Goal: Task Accomplishment & Management: Use online tool/utility

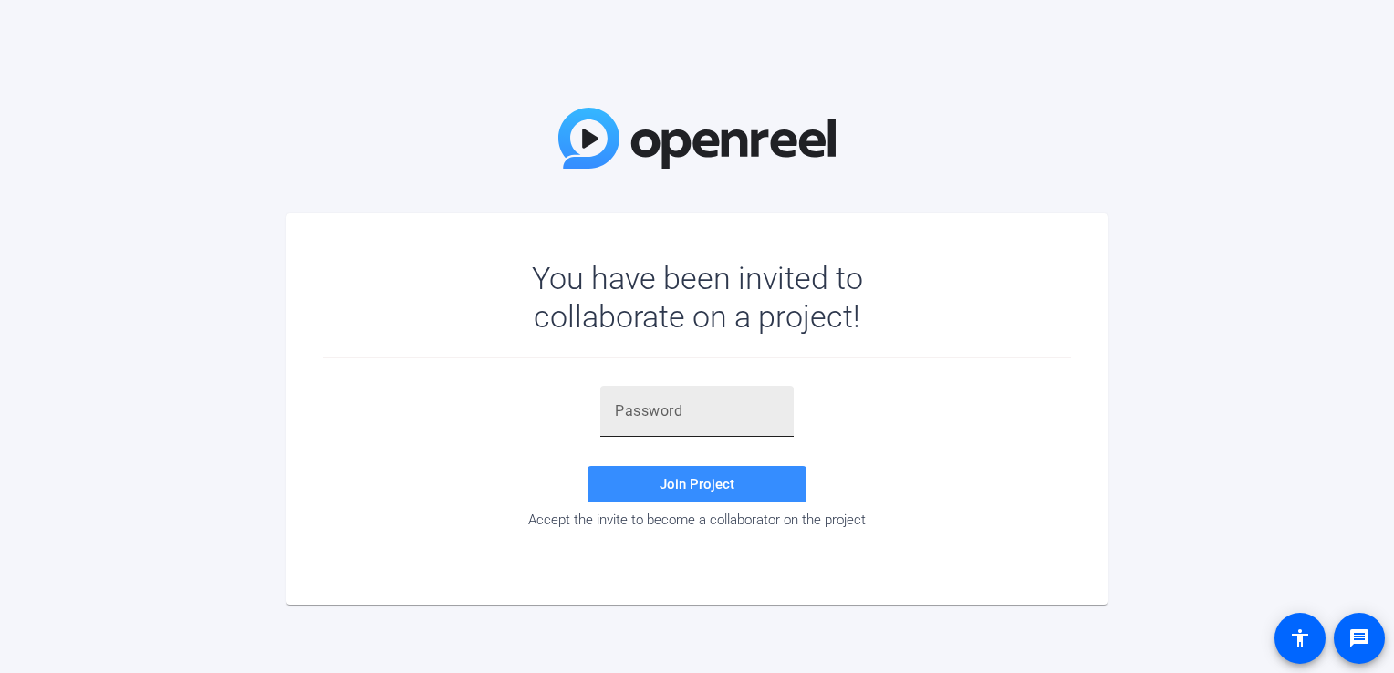
click at [679, 406] on input "text" at bounding box center [697, 412] width 164 height 22
paste input "t_k0[j"
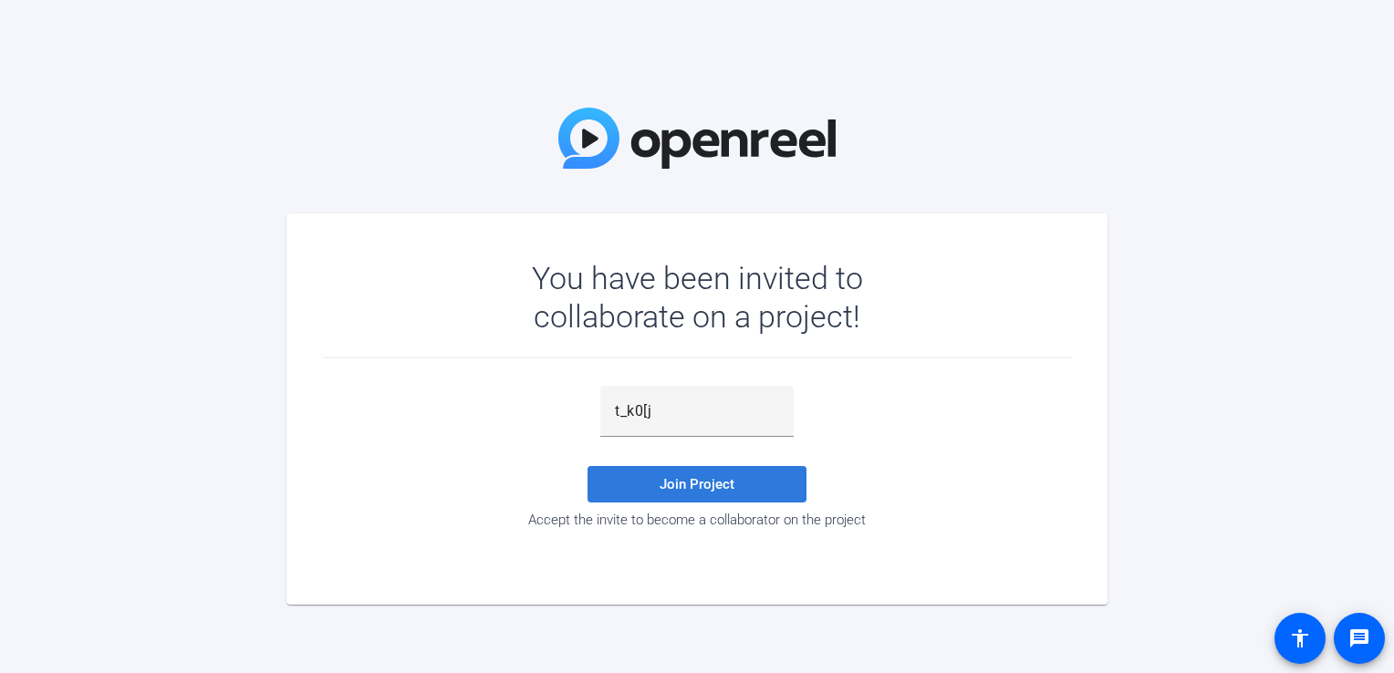
click at [737, 469] on span at bounding box center [697, 485] width 219 height 44
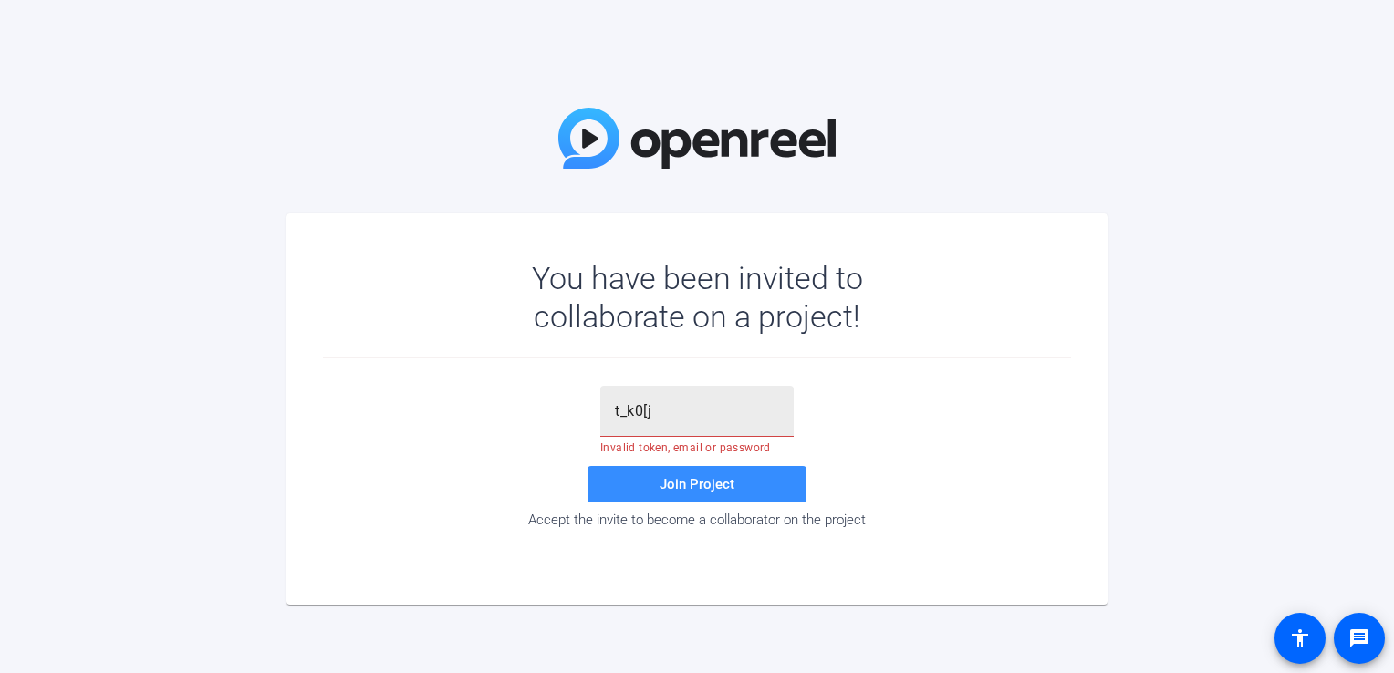
click at [675, 417] on input "t_k0[j" at bounding box center [697, 412] width 164 height 22
type input "t_k0[j"
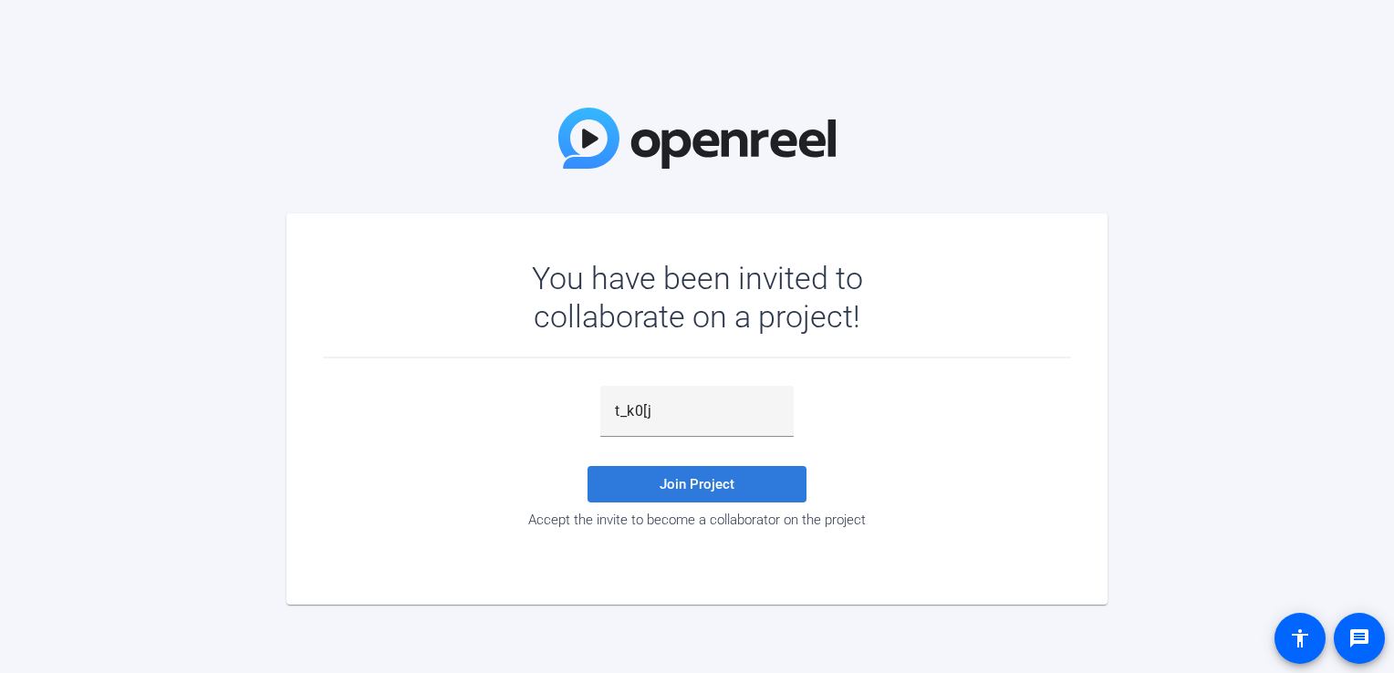
click at [682, 473] on span at bounding box center [697, 485] width 219 height 44
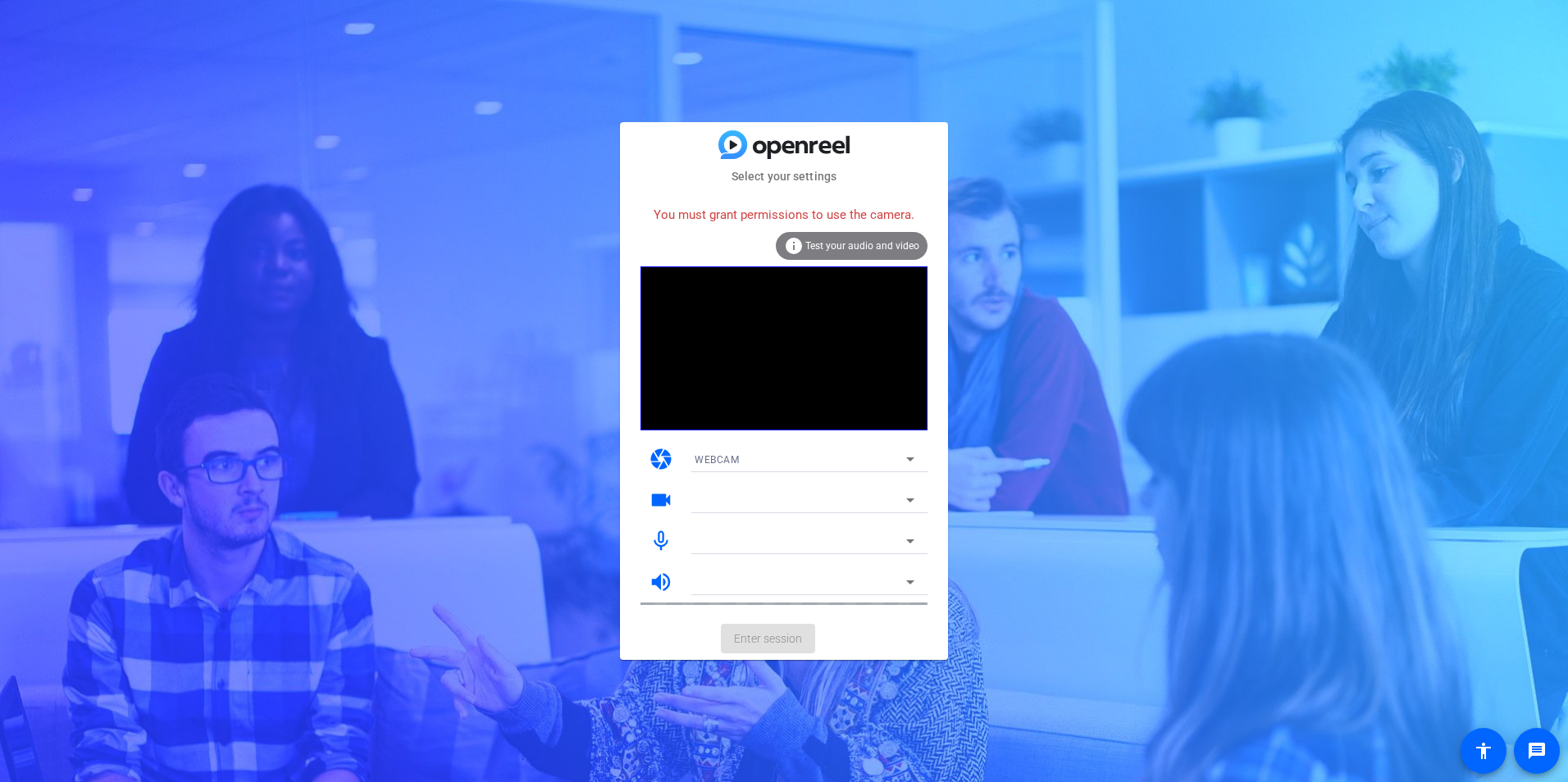
click at [725, 501] on div at bounding box center [800, 501] width 211 height 20
click at [909, 501] on icon at bounding box center [910, 501] width 8 height 4
click at [904, 458] on icon at bounding box center [911, 459] width 20 height 20
click at [904, 458] on div at bounding box center [784, 391] width 1568 height 782
click at [905, 496] on icon at bounding box center [911, 501] width 20 height 20
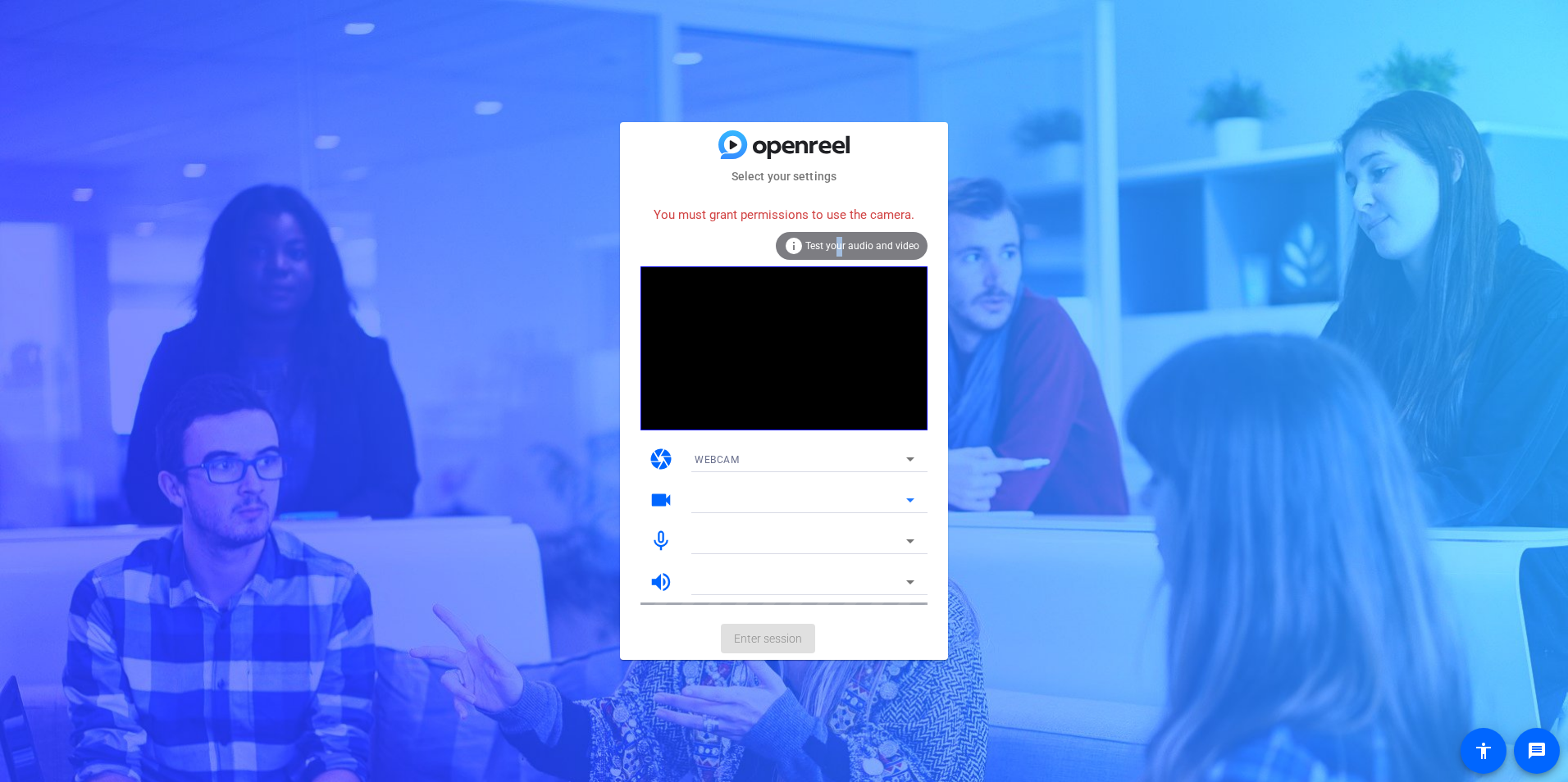
click at [842, 245] on span "Test your audio and video" at bounding box center [862, 245] width 114 height 12
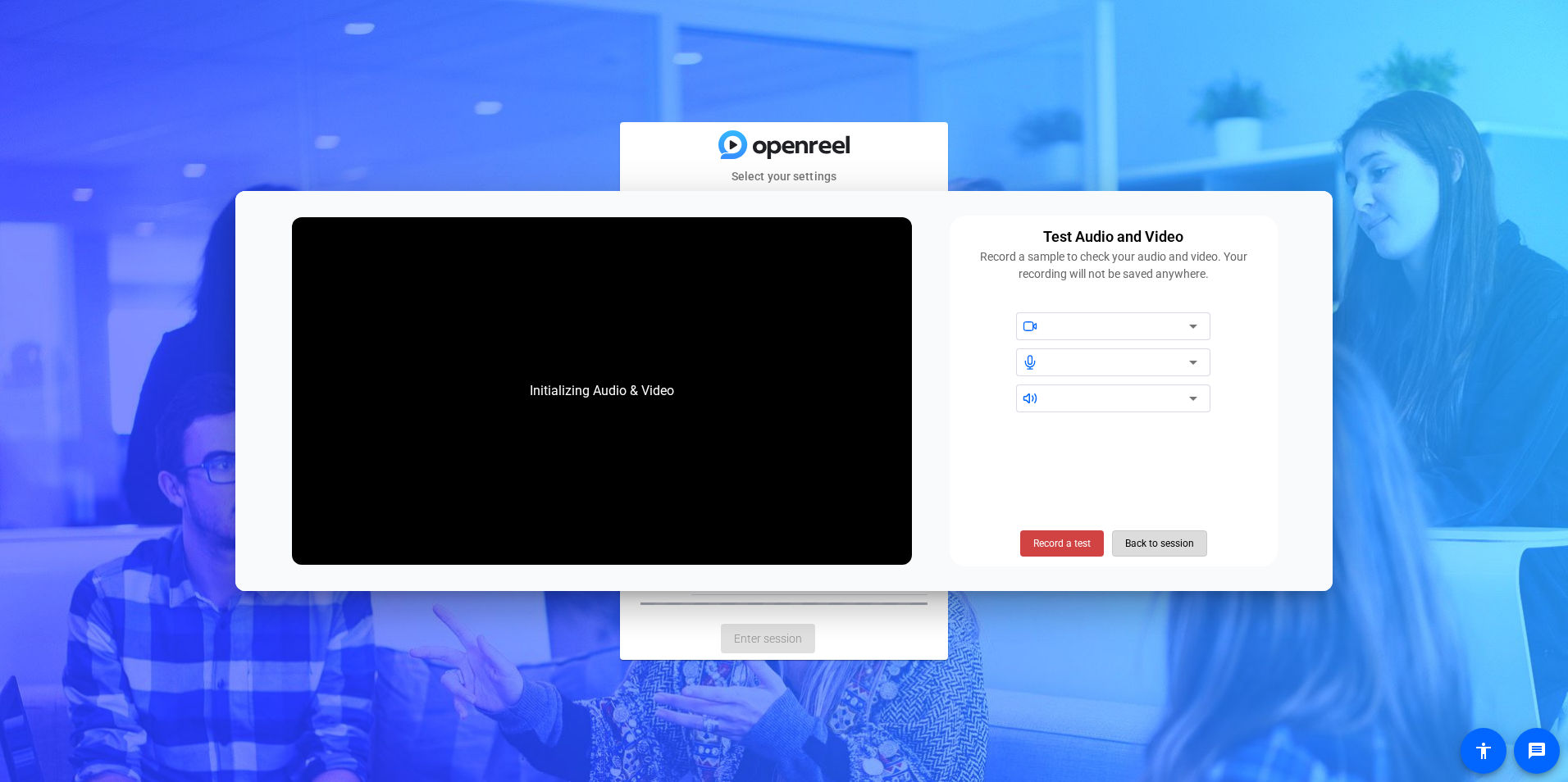
click at [1146, 538] on span "Back to session" at bounding box center [1160, 544] width 69 height 31
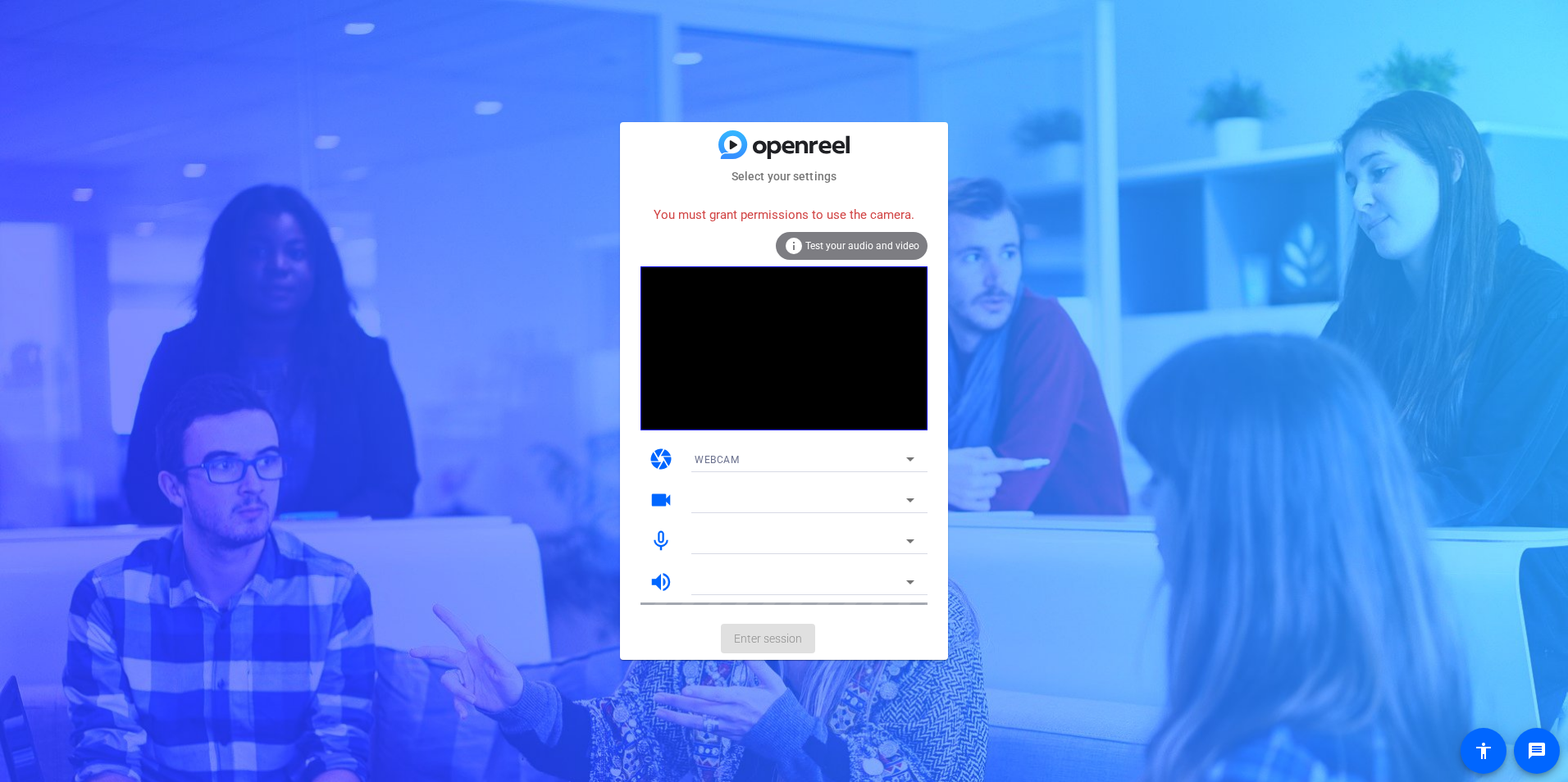
click at [772, 454] on div "WEBCAM" at bounding box center [800, 459] width 211 height 21
click at [842, 253] on div at bounding box center [784, 391] width 1568 height 782
click at [908, 543] on icon at bounding box center [911, 541] width 20 height 20
click at [861, 239] on div "info Test your audio and video" at bounding box center [851, 245] width 152 height 28
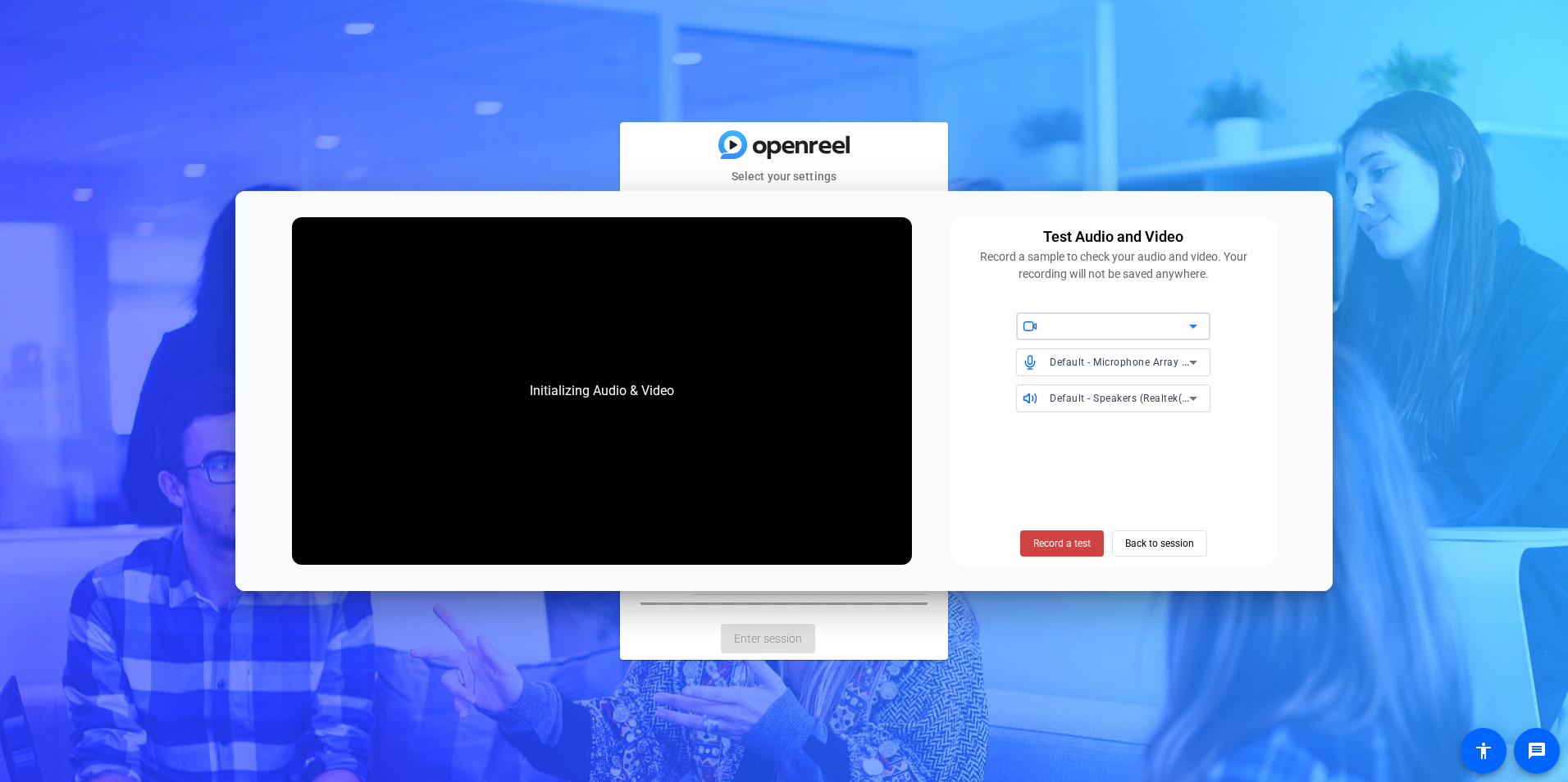
click at [1100, 327] on div at bounding box center [1119, 326] width 139 height 20
click at [1104, 362] on span "Default - Microphone Array (Realtek(R) Audio)" at bounding box center [1160, 361] width 219 height 13
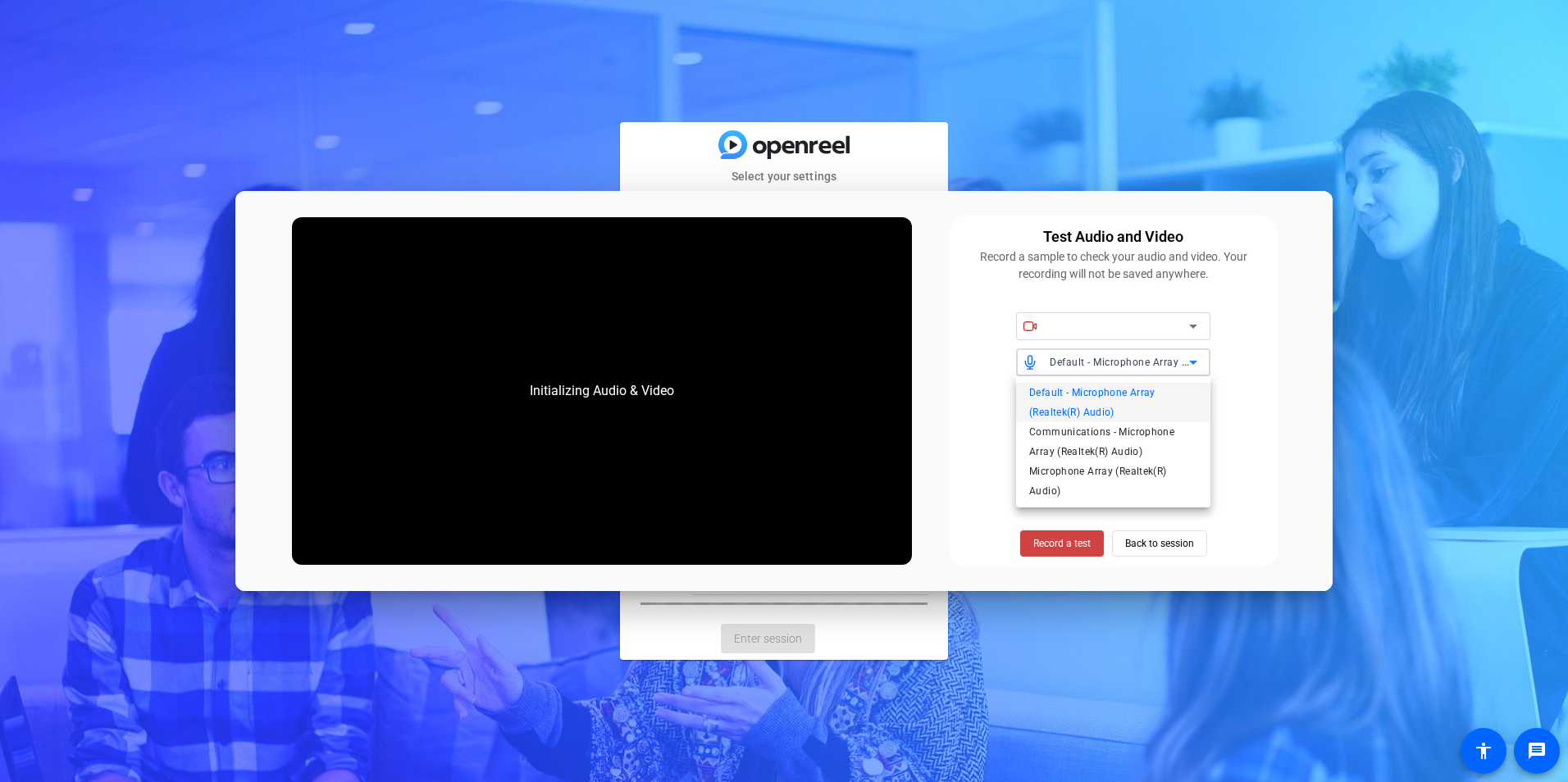
click at [1252, 383] on div at bounding box center [784, 391] width 1568 height 782
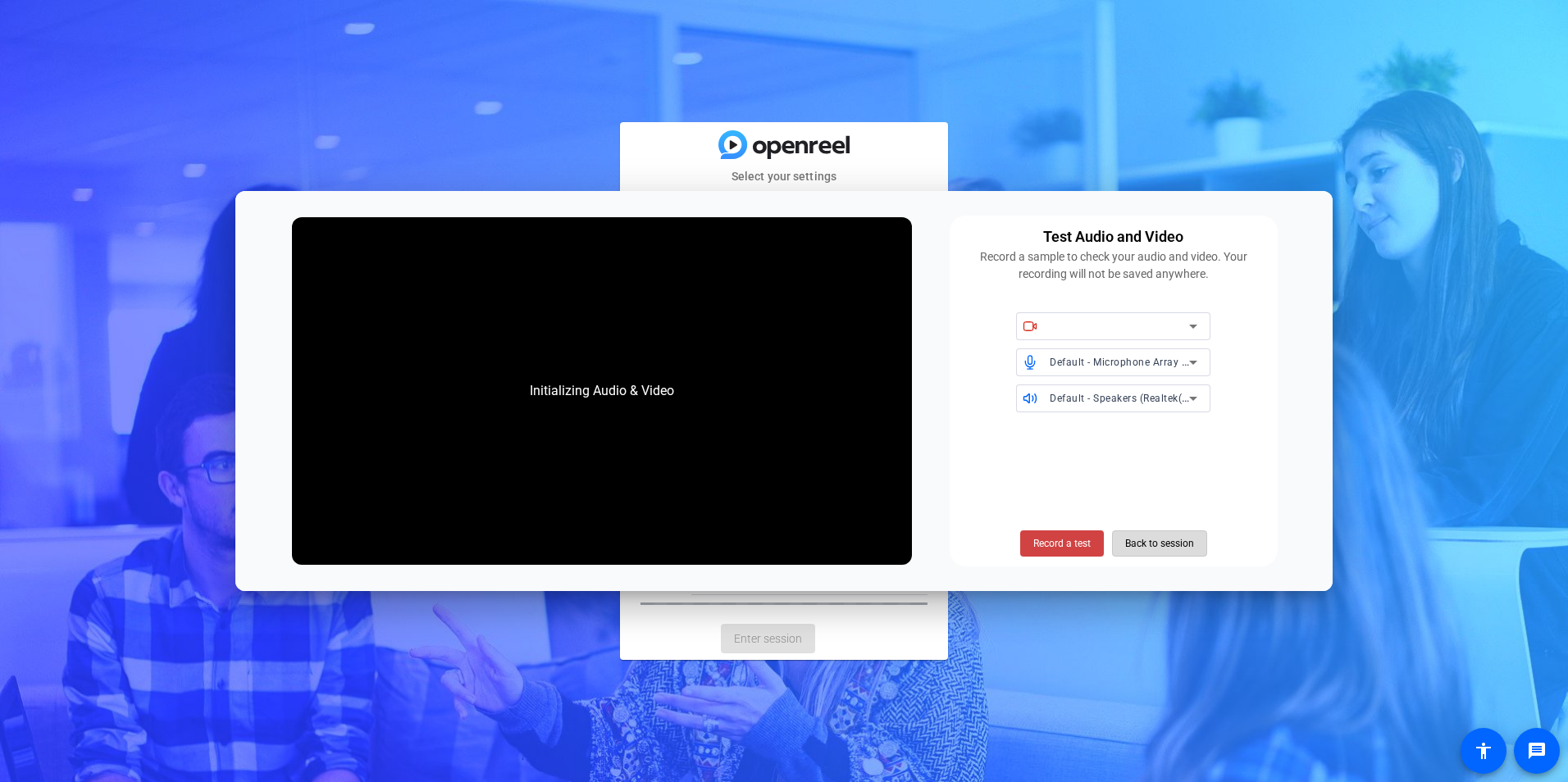
click at [1144, 539] on span "Back to session" at bounding box center [1160, 544] width 69 height 31
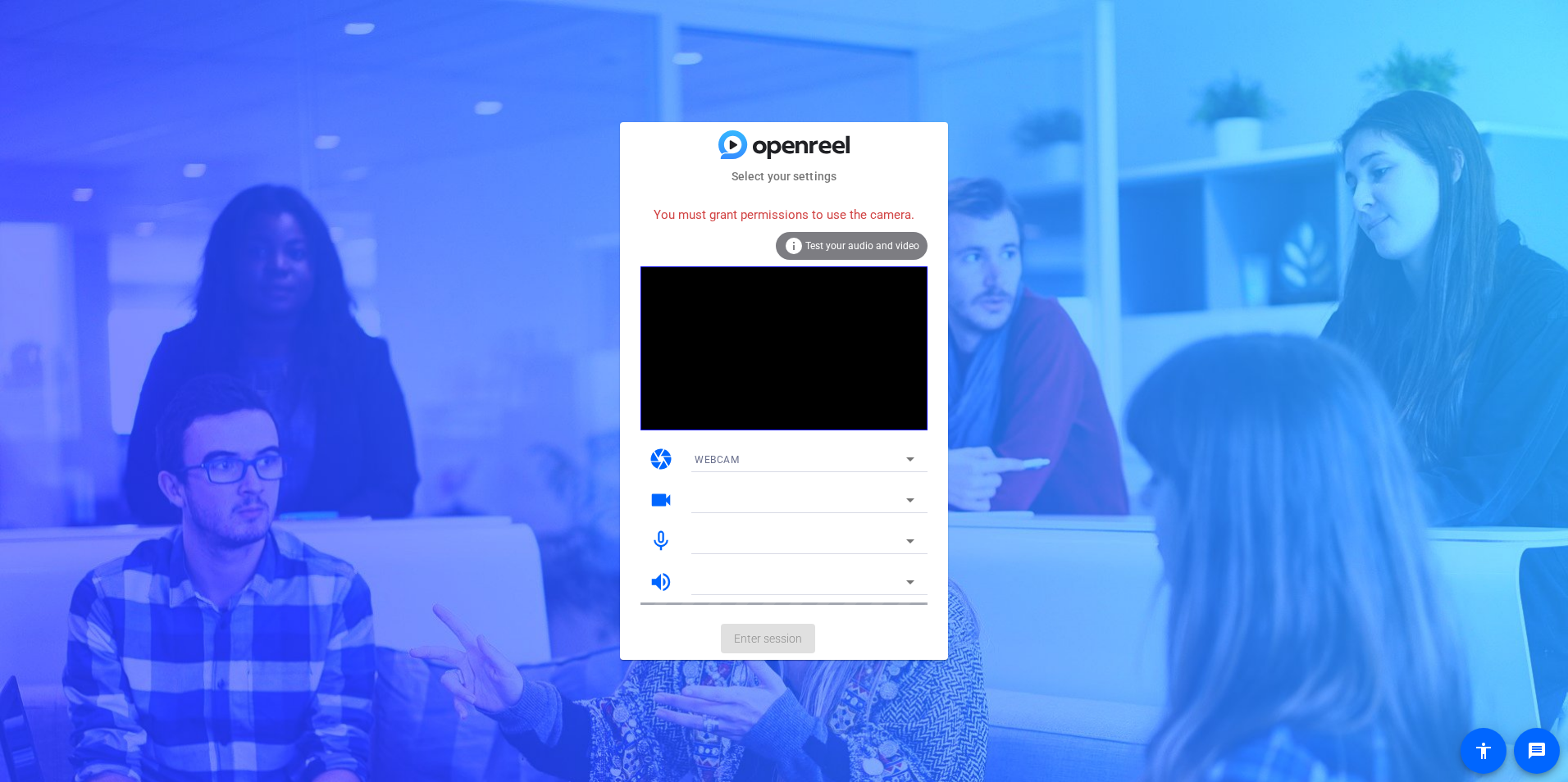
click at [813, 242] on span "Test your audio and video" at bounding box center [862, 245] width 114 height 12
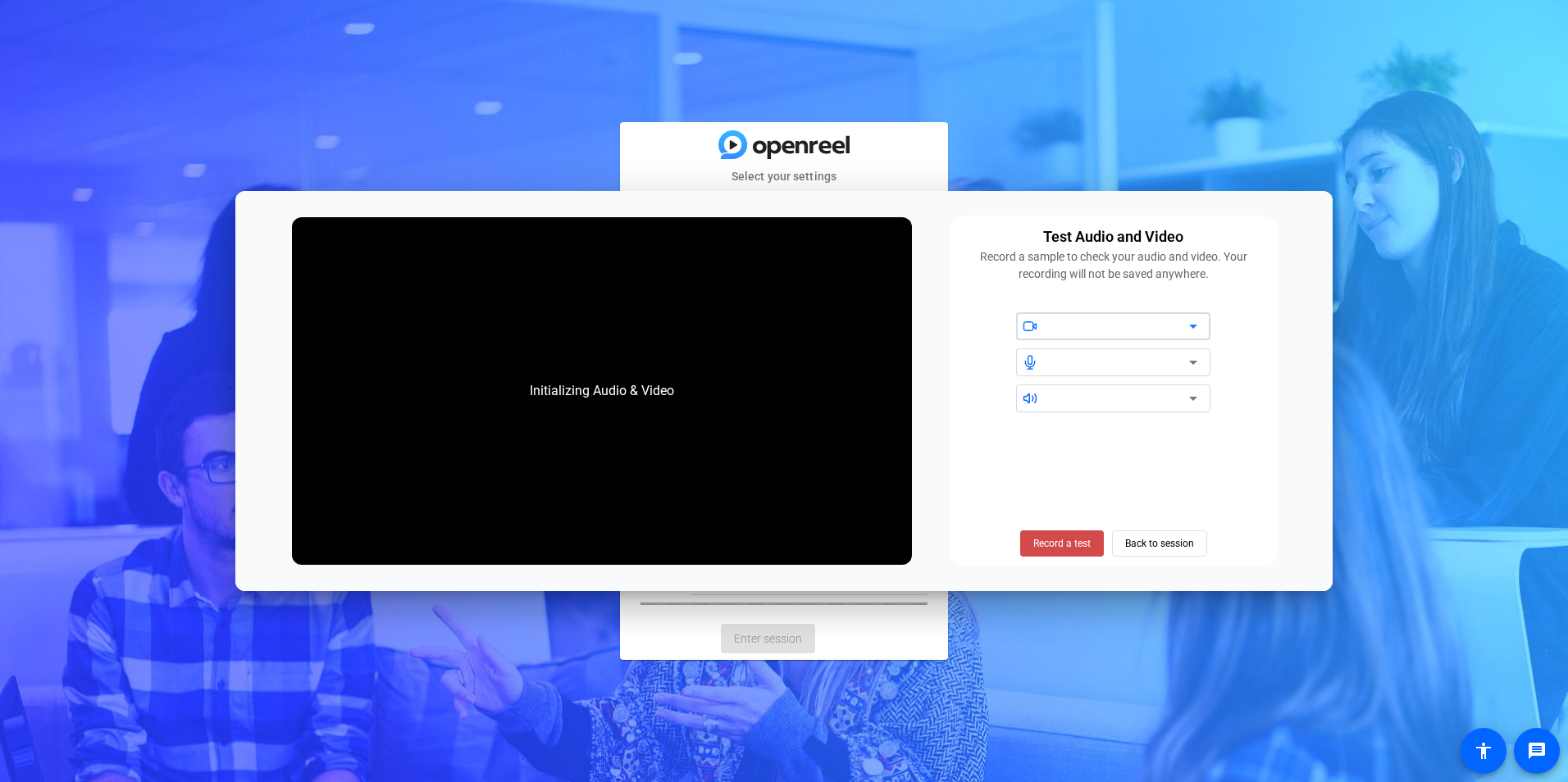
click at [1075, 536] on span at bounding box center [1062, 544] width 84 height 40
click at [1093, 546] on span at bounding box center [1062, 544] width 81 height 40
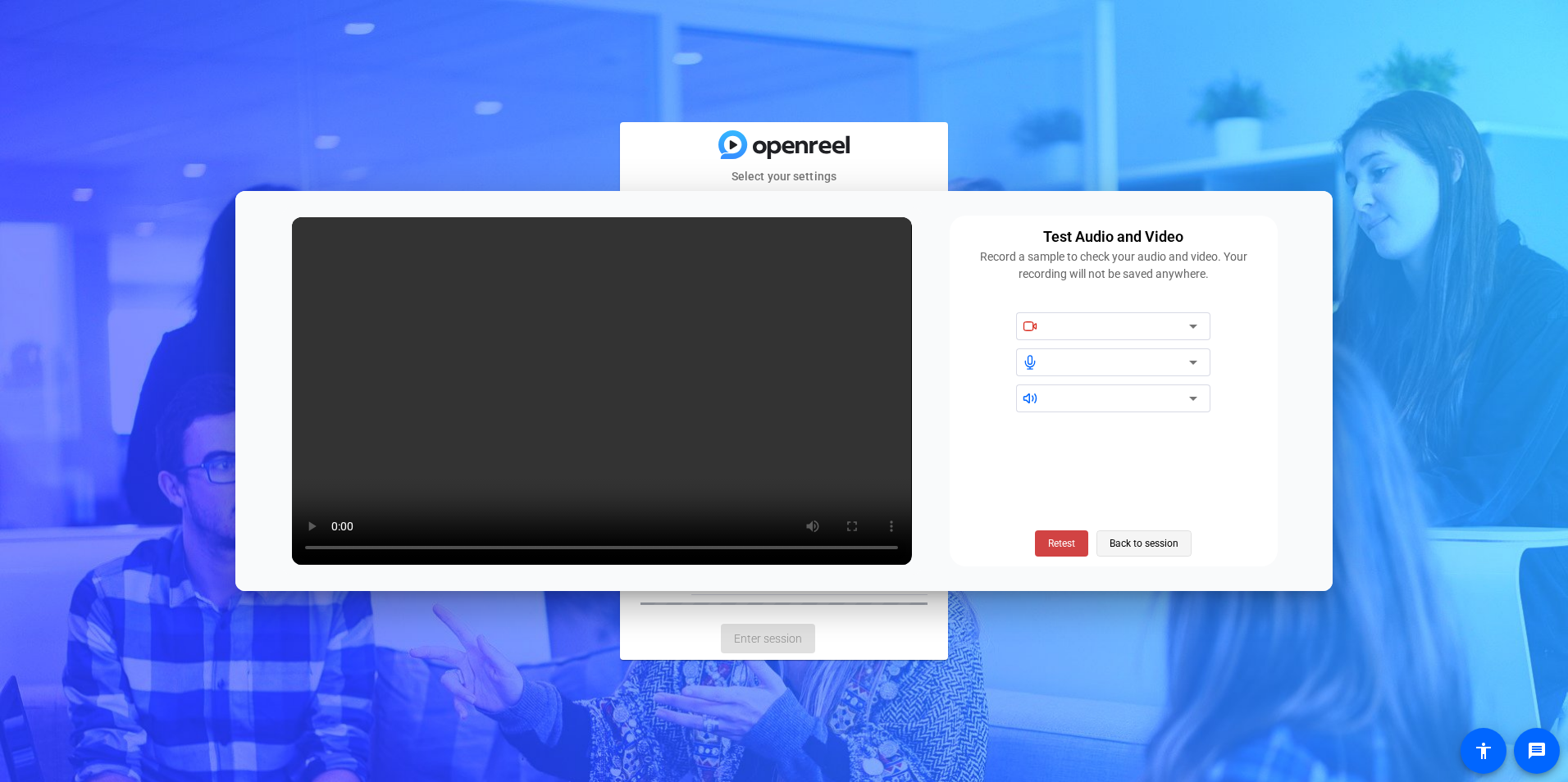
click at [1114, 544] on span "Back to session" at bounding box center [1144, 544] width 69 height 31
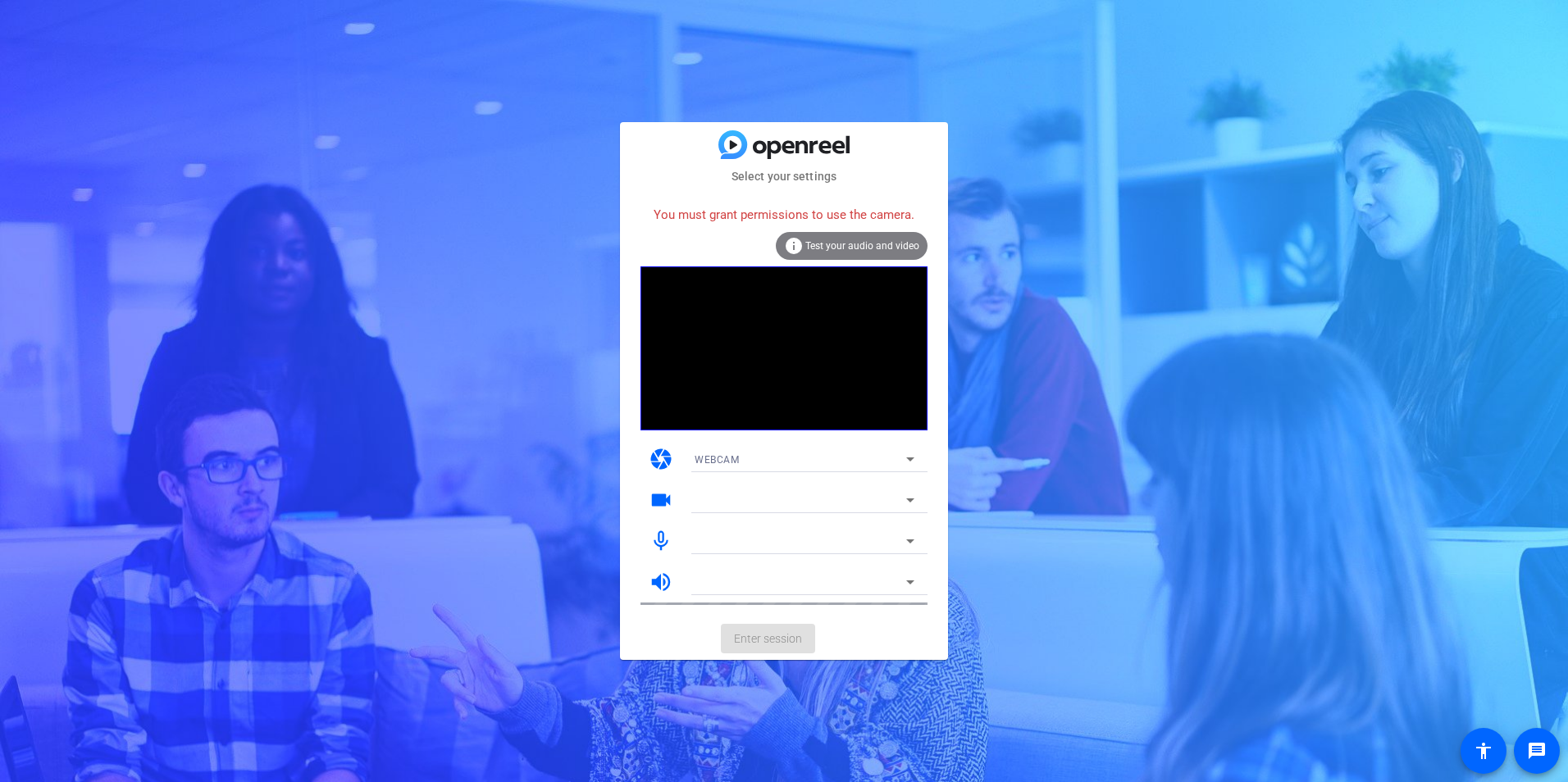
click at [823, 240] on span "Test your audio and video" at bounding box center [862, 245] width 114 height 12
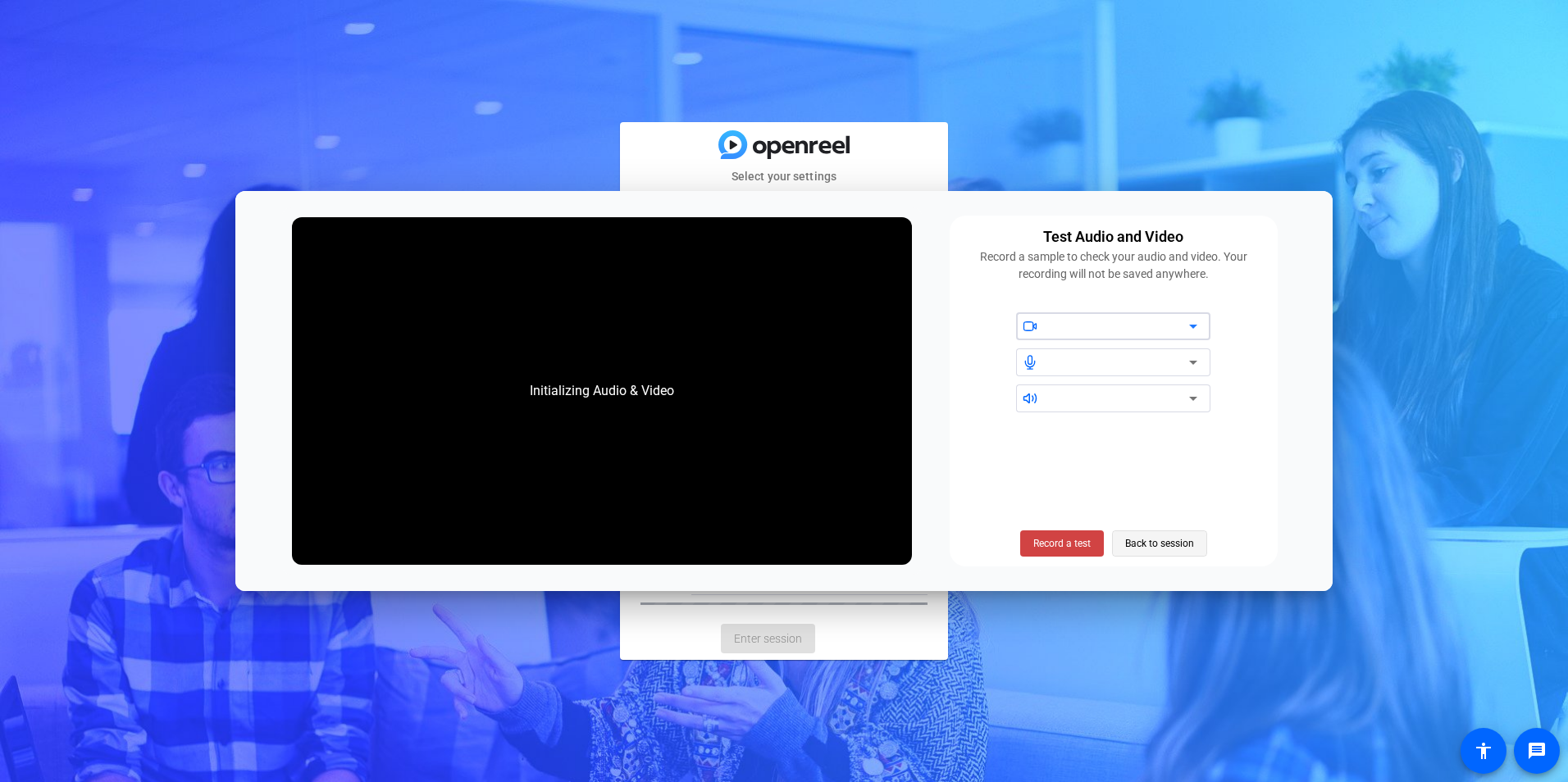
click at [1172, 537] on span "Back to session" at bounding box center [1160, 544] width 69 height 31
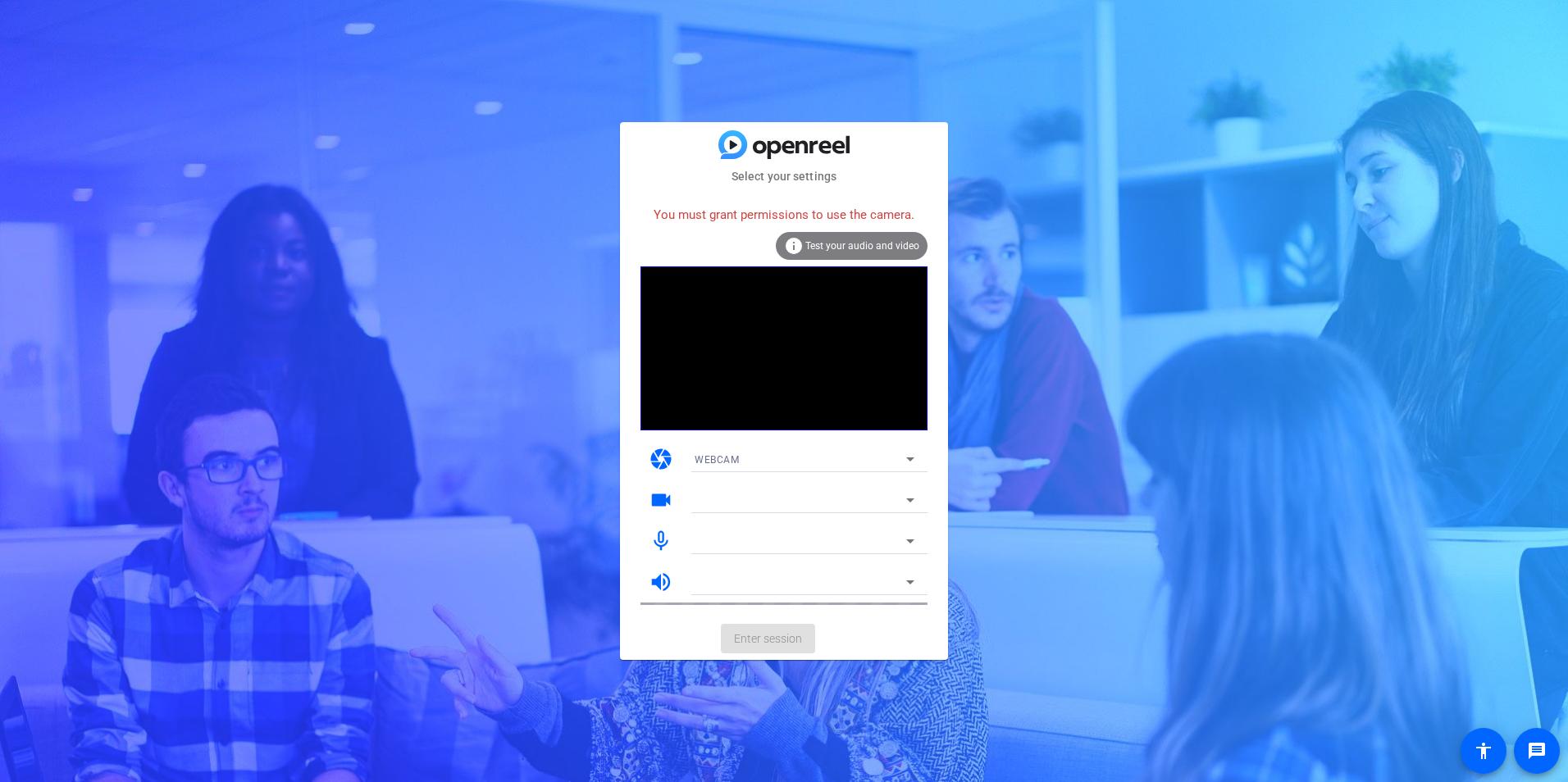
click at [871, 242] on span "Test your audio and video" at bounding box center [862, 245] width 114 height 12
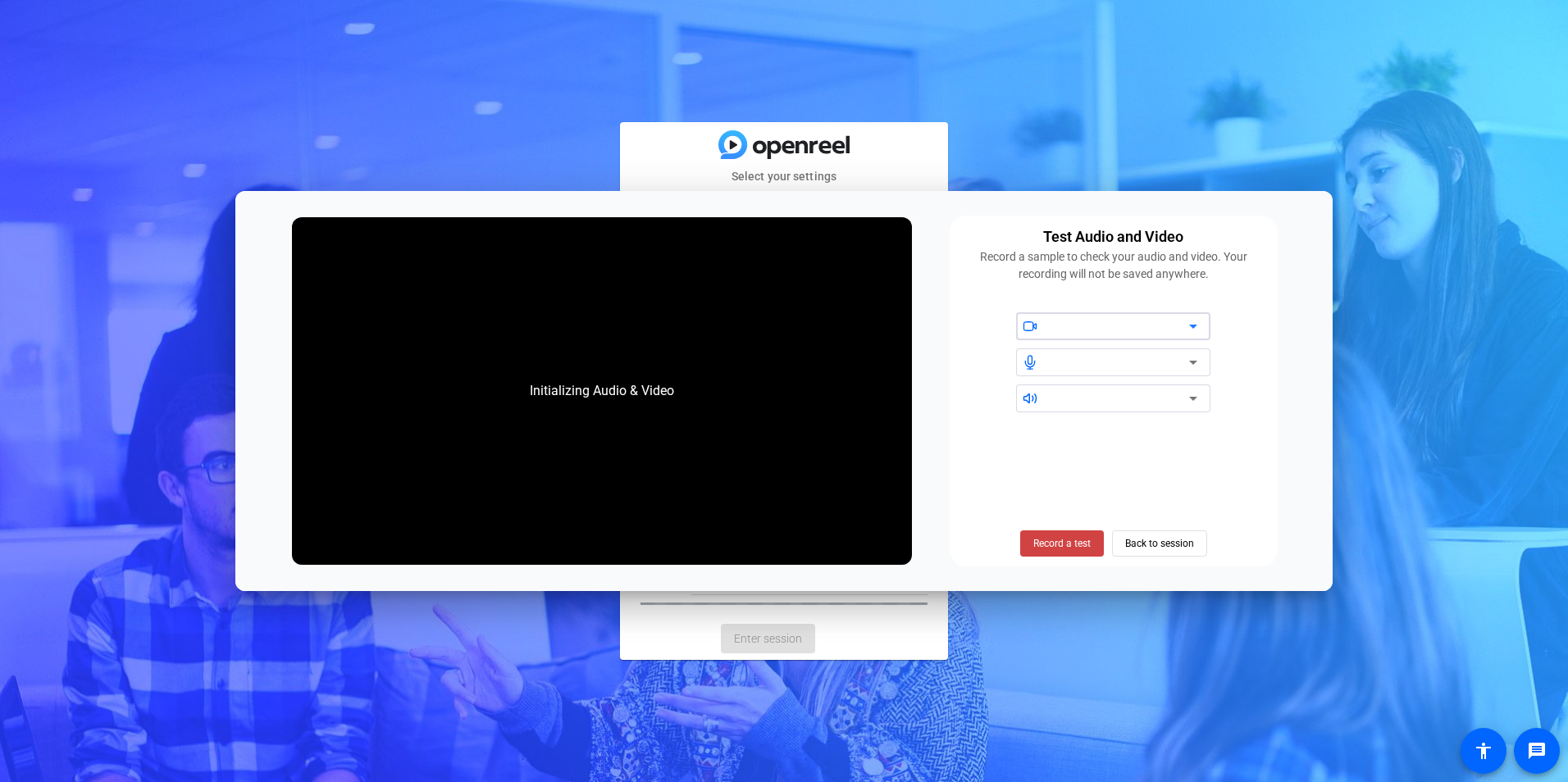
click at [1147, 333] on div at bounding box center [1119, 326] width 139 height 20
click at [1170, 333] on div at bounding box center [1119, 326] width 139 height 20
click at [1192, 362] on icon at bounding box center [1193, 362] width 8 height 4
click at [1175, 427] on div "Record a test Back to session" at bounding box center [1113, 492] width 308 height 132
click at [1174, 401] on div at bounding box center [1119, 398] width 139 height 20
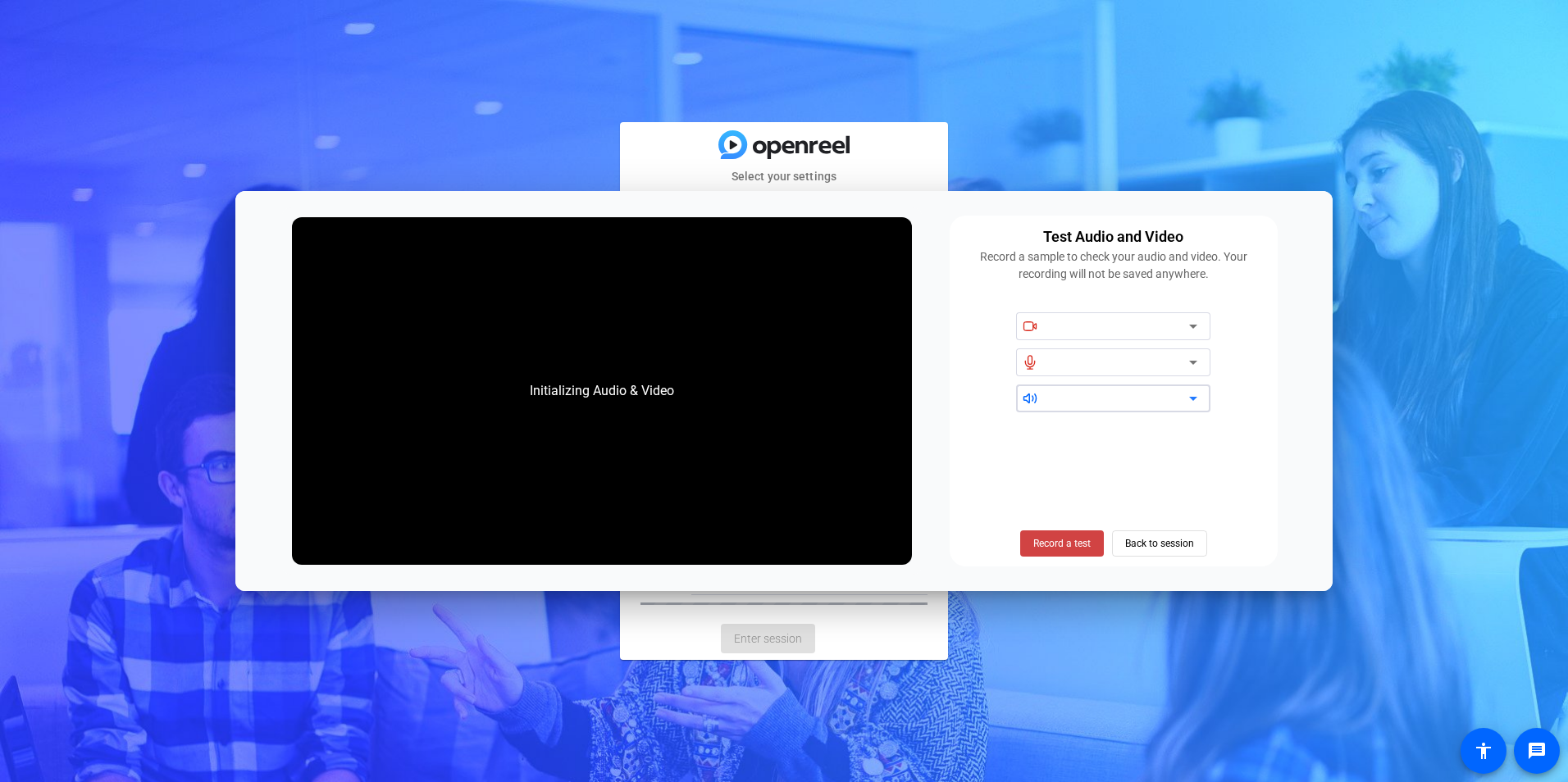
click at [1183, 400] on div at bounding box center [1119, 398] width 139 height 20
click at [1197, 394] on icon at bounding box center [1194, 398] width 20 height 20
click at [1137, 530] on span "Back to session" at bounding box center [1160, 544] width 69 height 31
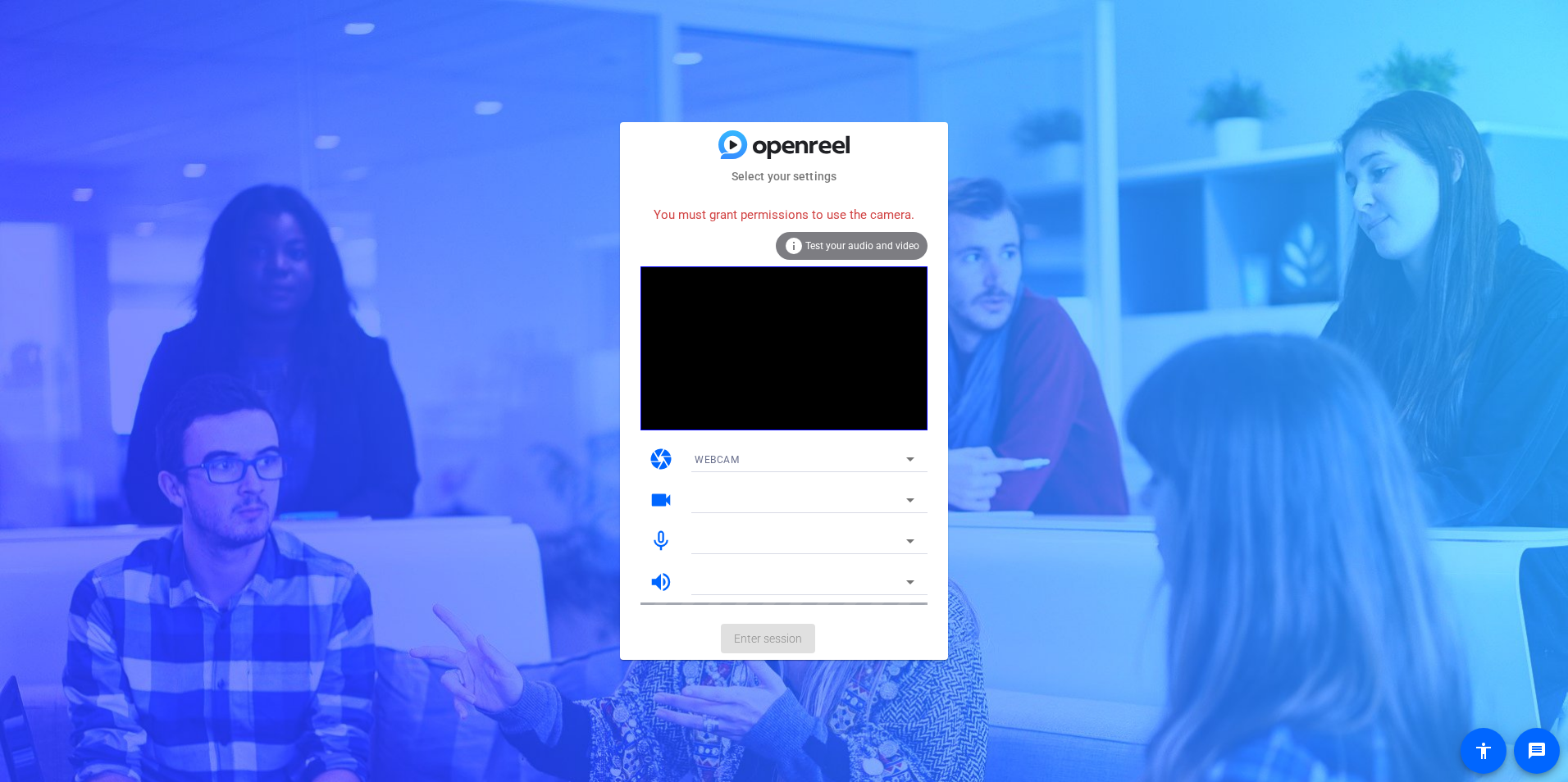
click at [785, 454] on div "WEBCAM" at bounding box center [800, 459] width 211 height 21
click at [780, 510] on mat-option "DESKTOP" at bounding box center [805, 518] width 246 height 26
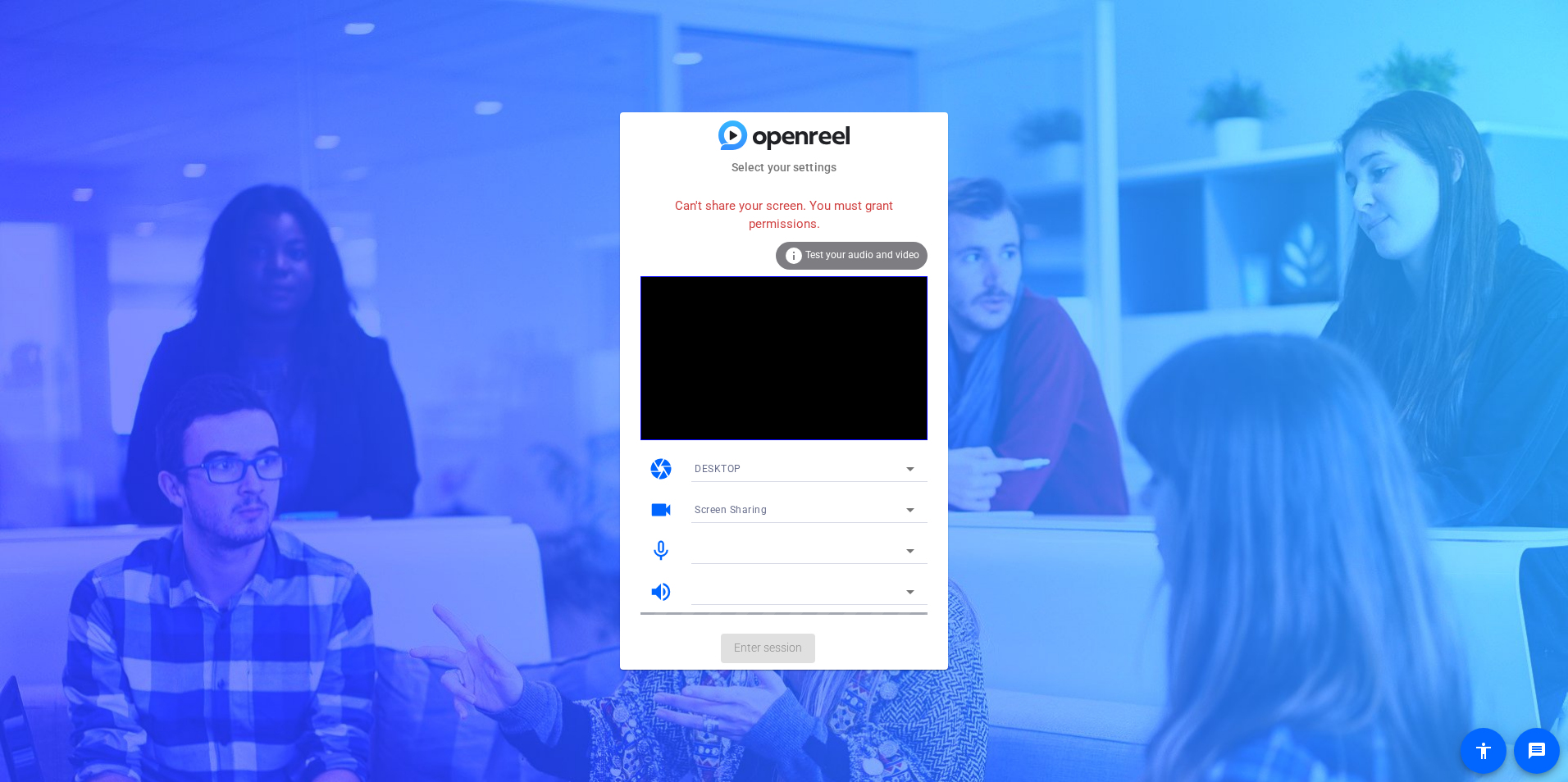
click at [750, 469] on div "DESKTOP" at bounding box center [800, 468] width 211 height 21
click at [744, 502] on mat-option "WEBCAM" at bounding box center [805, 502] width 246 height 26
click at [746, 502] on div at bounding box center [800, 511] width 211 height 20
click at [860, 501] on div at bounding box center [800, 511] width 211 height 20
click at [889, 253] on span "Test your audio and video" at bounding box center [862, 254] width 114 height 12
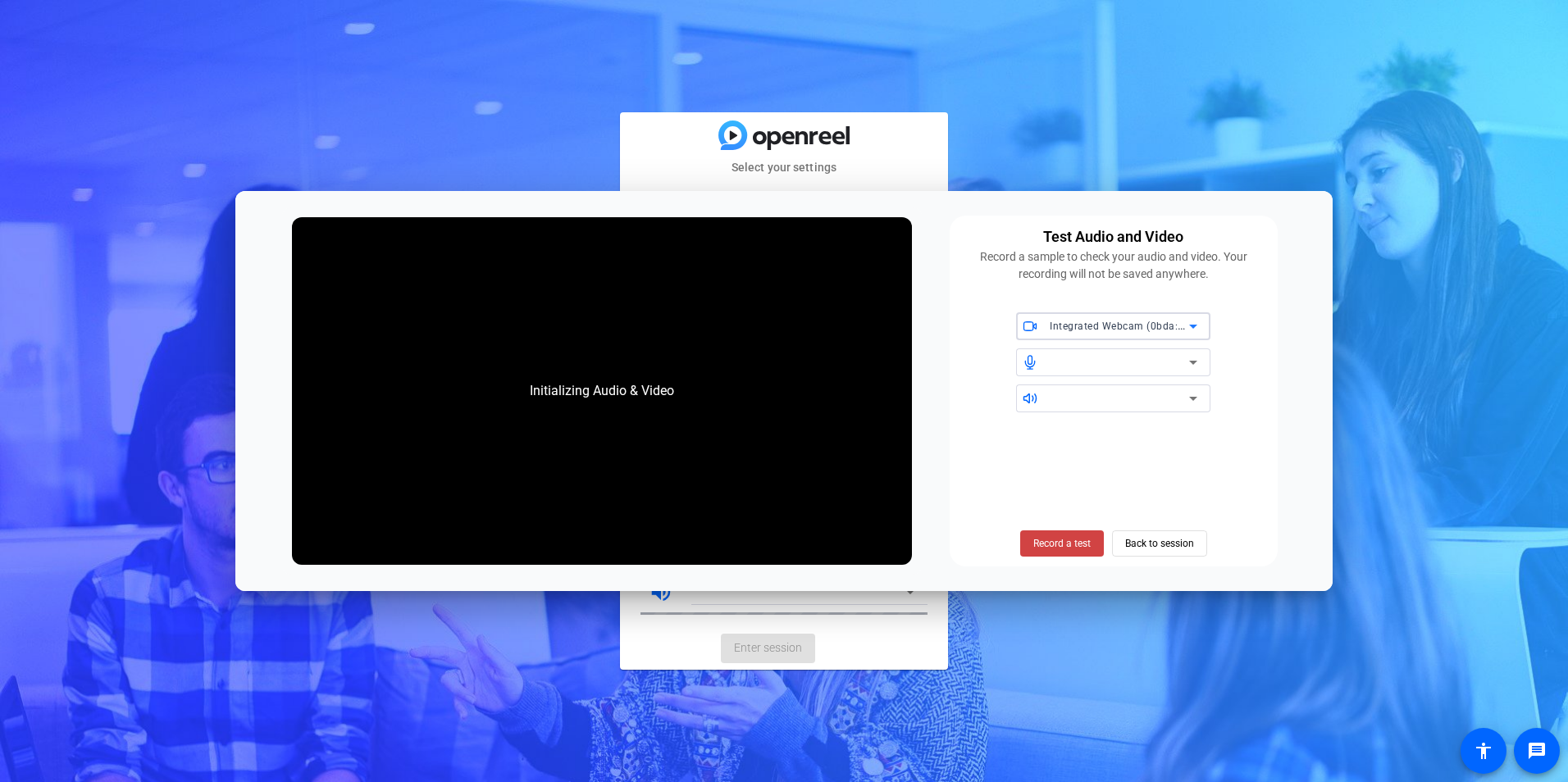
click at [1171, 360] on div at bounding box center [1119, 362] width 139 height 20
click at [1074, 549] on span "Record a test" at bounding box center [1063, 544] width 58 height 14
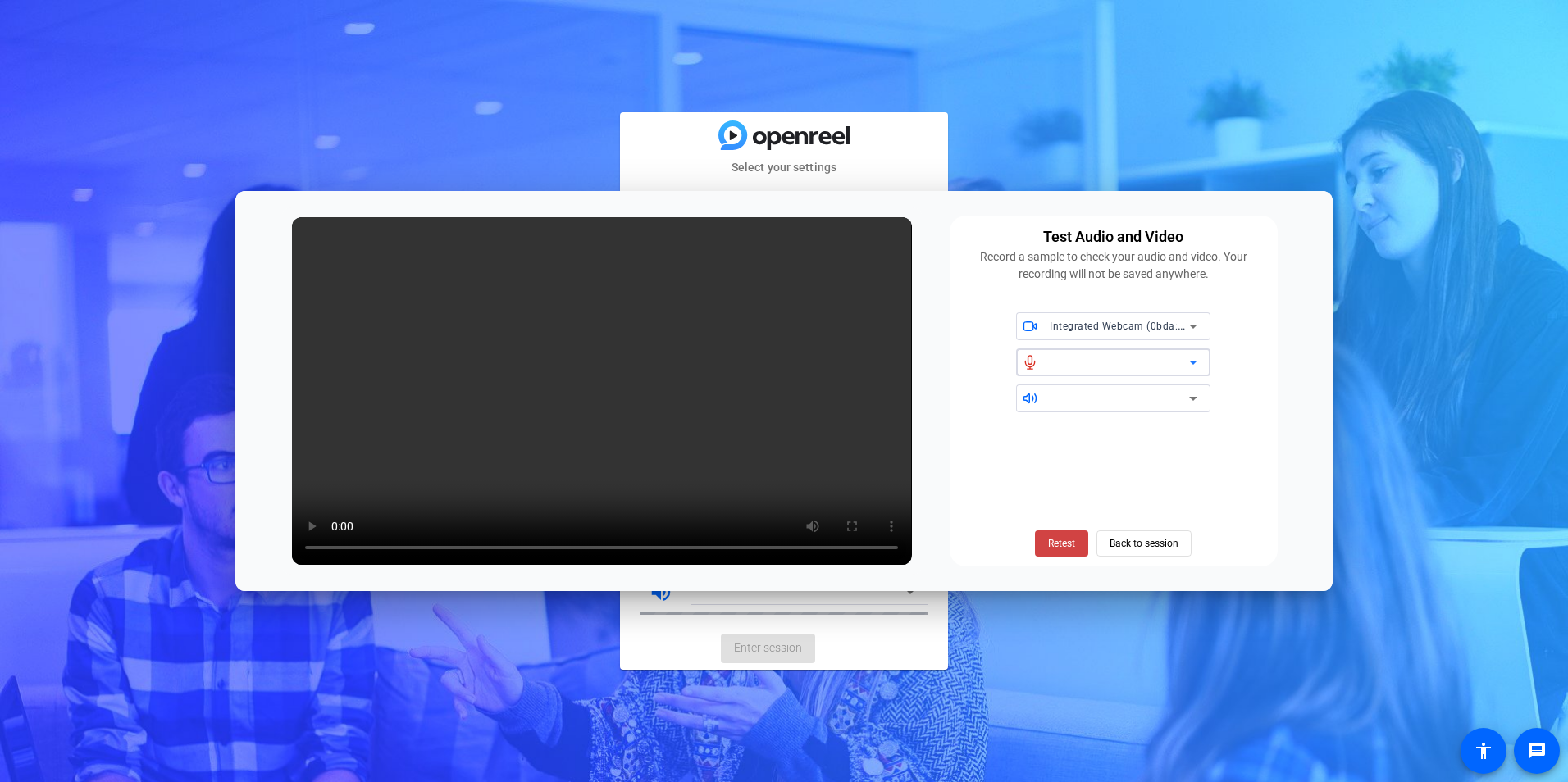
click at [1174, 363] on div at bounding box center [1119, 362] width 139 height 20
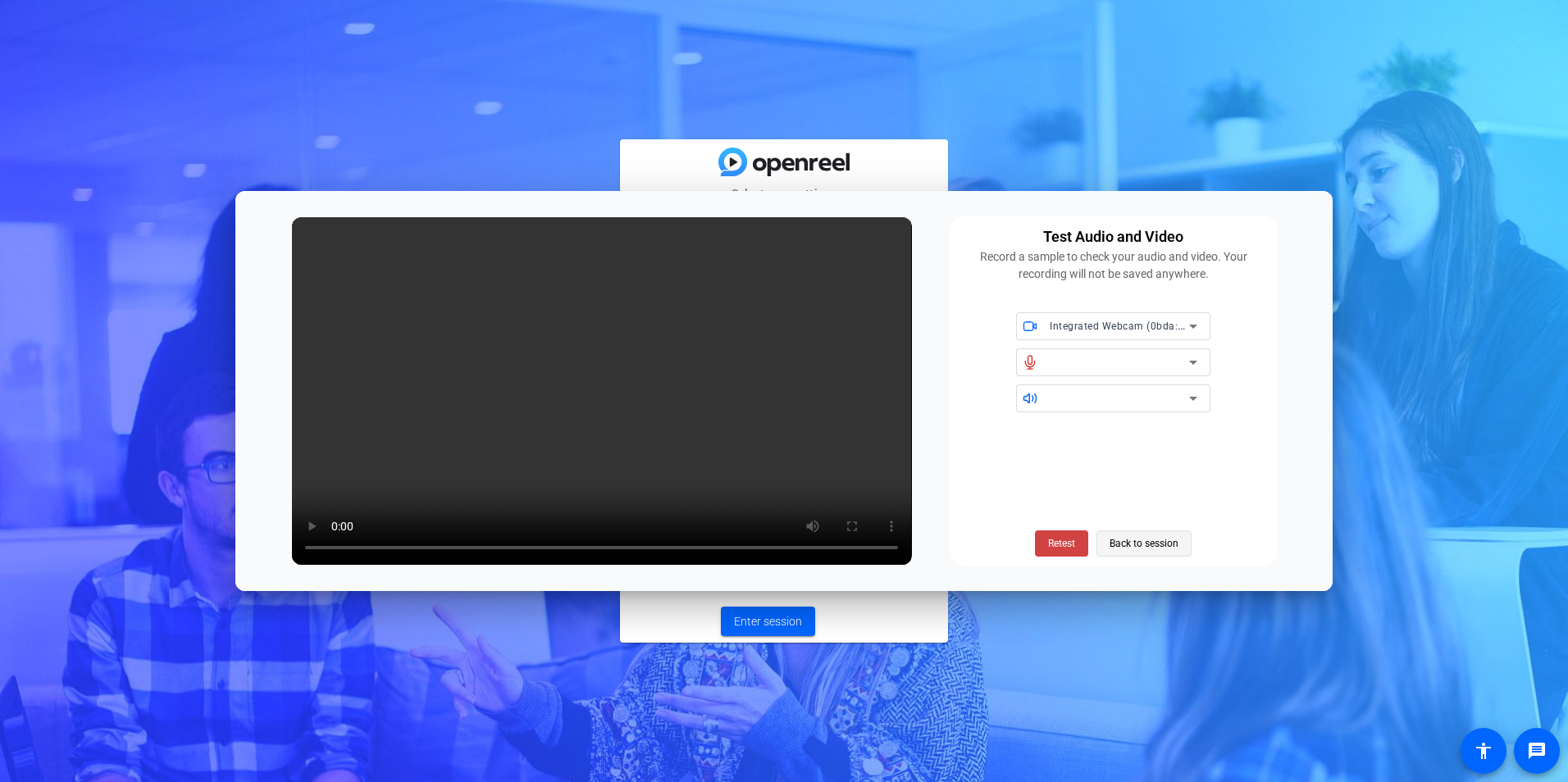
click at [1144, 542] on span "Back to session" at bounding box center [1144, 544] width 69 height 31
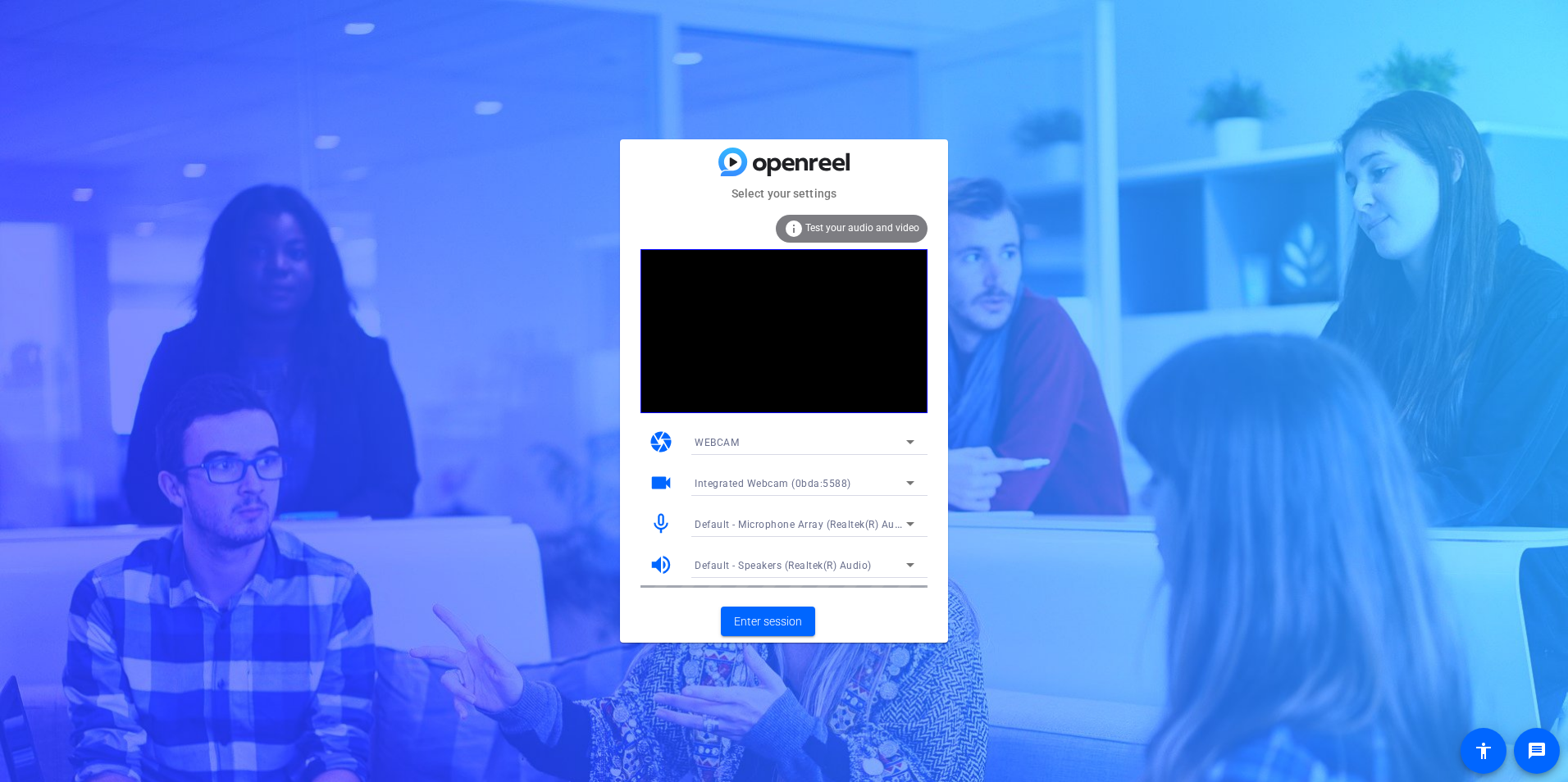
click at [656, 484] on mat-icon "videocam" at bounding box center [661, 483] width 24 height 24
click at [756, 604] on span at bounding box center [768, 622] width 94 height 40
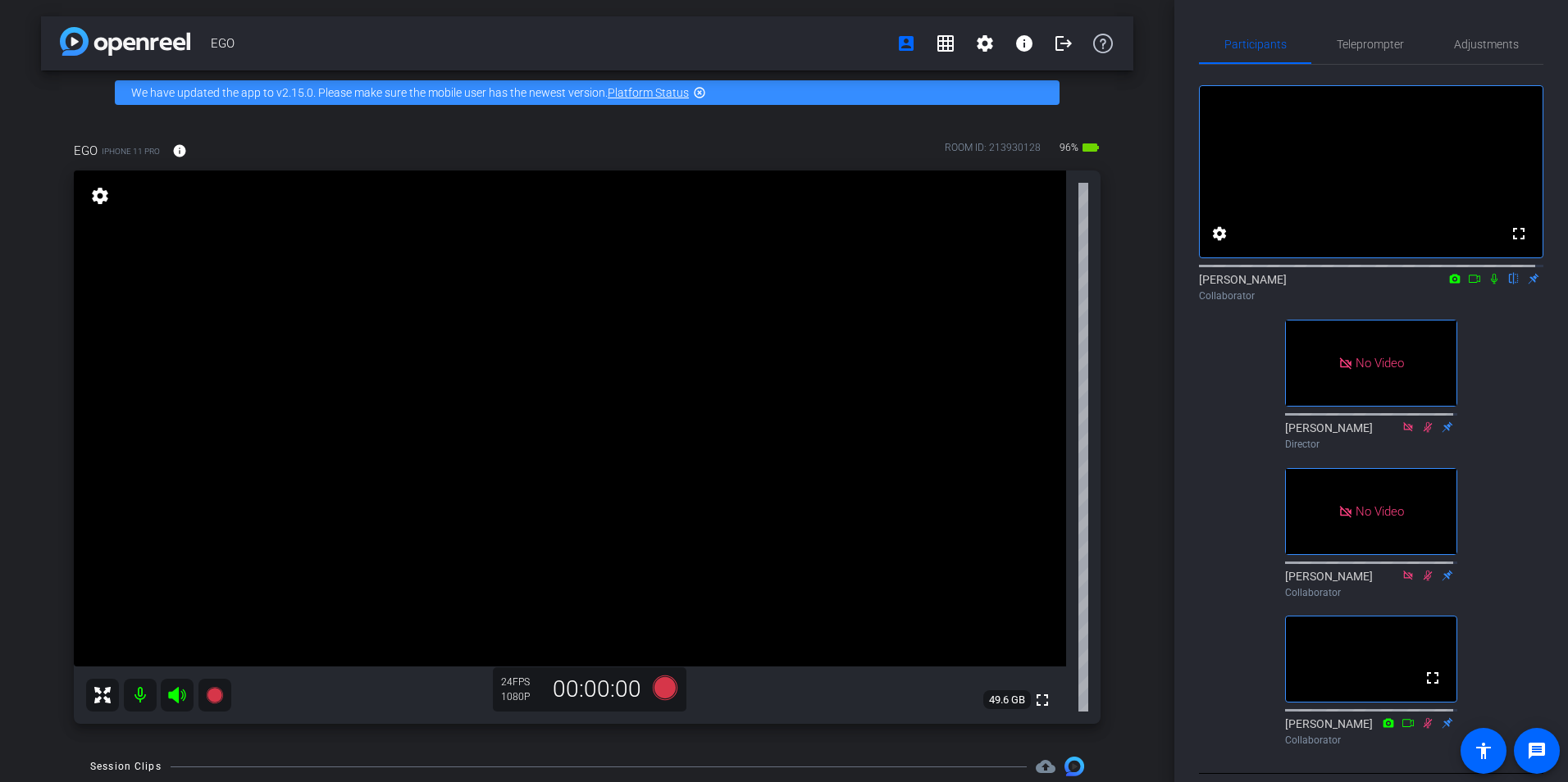
click at [173, 604] on icon at bounding box center [176, 696] width 17 height 16
click at [136, 604] on mat-icon at bounding box center [140, 695] width 32 height 32
click at [168, 604] on icon at bounding box center [177, 696] width 20 height 20
click at [1252, 182] on video at bounding box center [1371, 172] width 343 height 172
click at [1252, 285] on icon at bounding box center [1455, 279] width 13 height 12
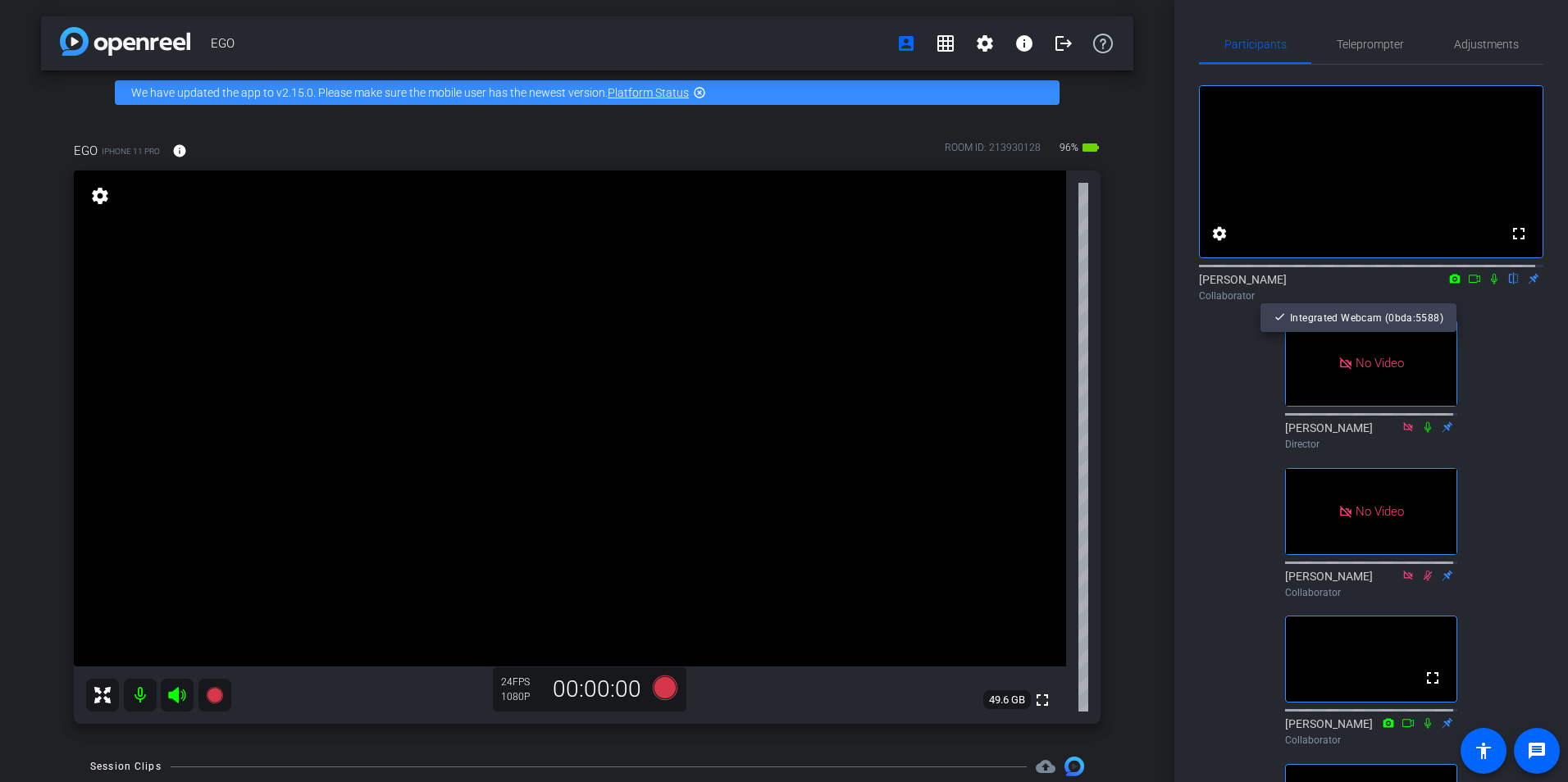
click at [1252, 294] on div at bounding box center [784, 391] width 1568 height 782
click at [1252, 285] on icon at bounding box center [1474, 279] width 13 height 12
click at [1252, 285] on icon at bounding box center [1514, 279] width 13 height 12
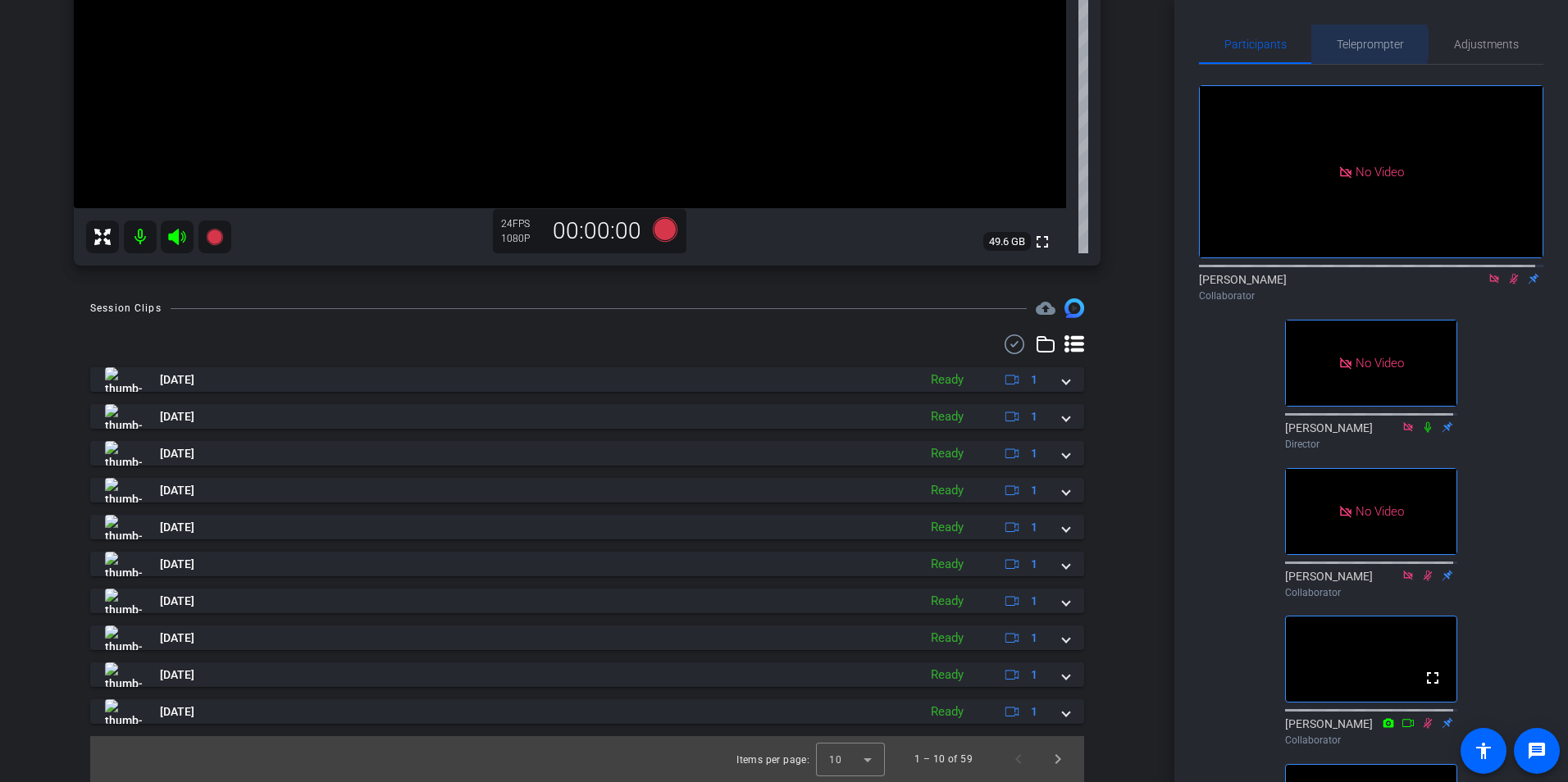
click at [1252, 44] on span "Teleprompter" at bounding box center [1370, 44] width 67 height 12
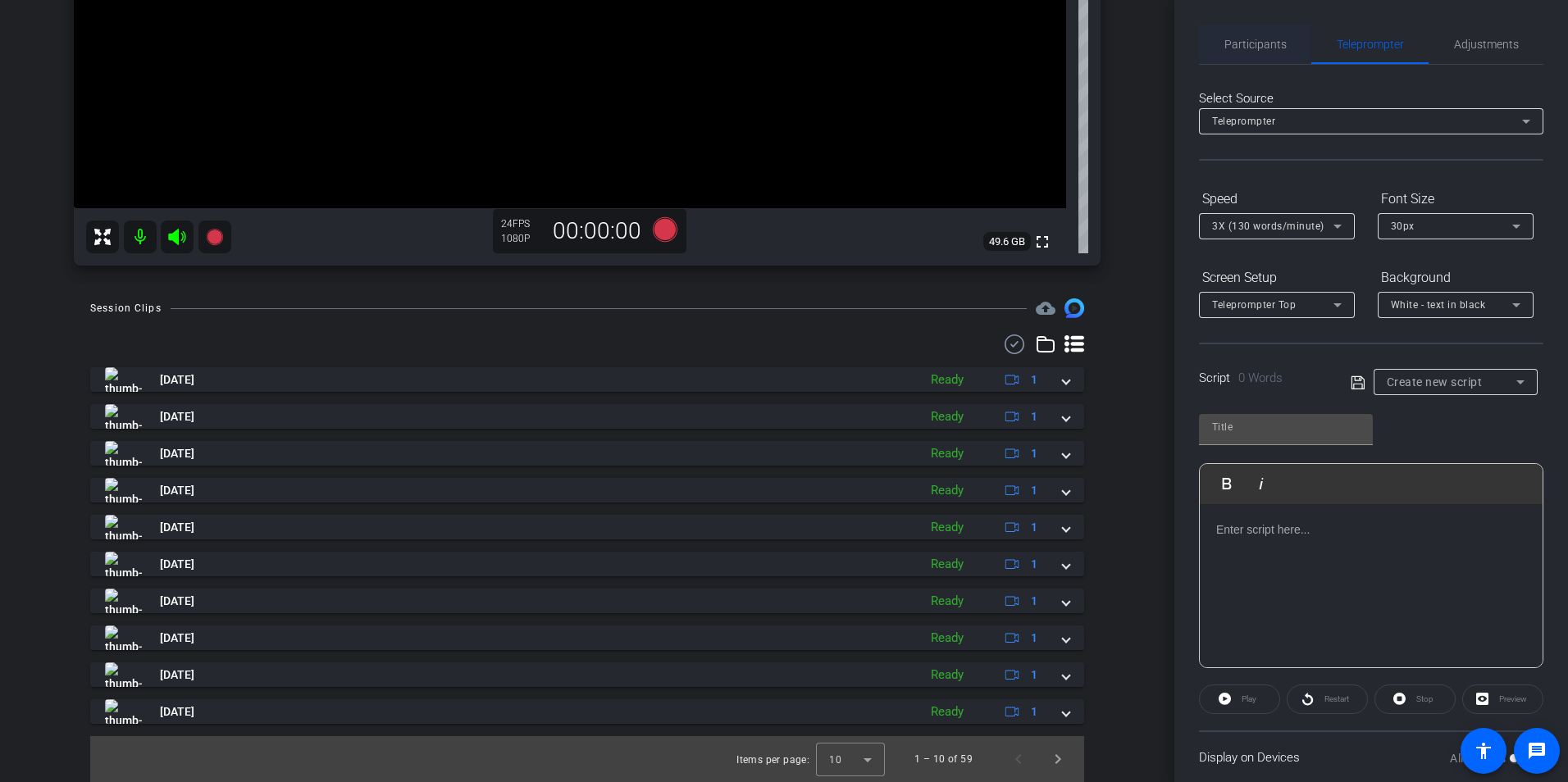
click at [1252, 42] on span "Participants" at bounding box center [1255, 44] width 62 height 12
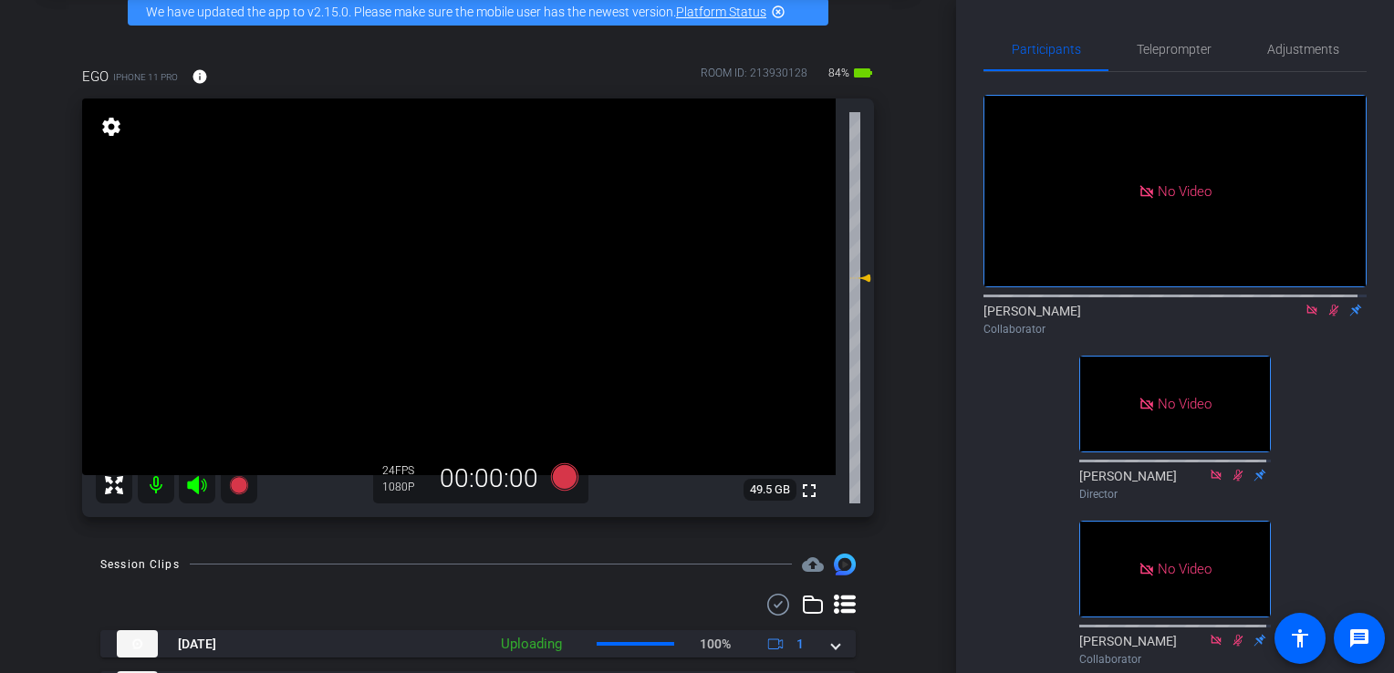
click at [1329, 305] on icon at bounding box center [1334, 311] width 10 height 12
click at [1330, 305] on icon at bounding box center [1333, 311] width 7 height 12
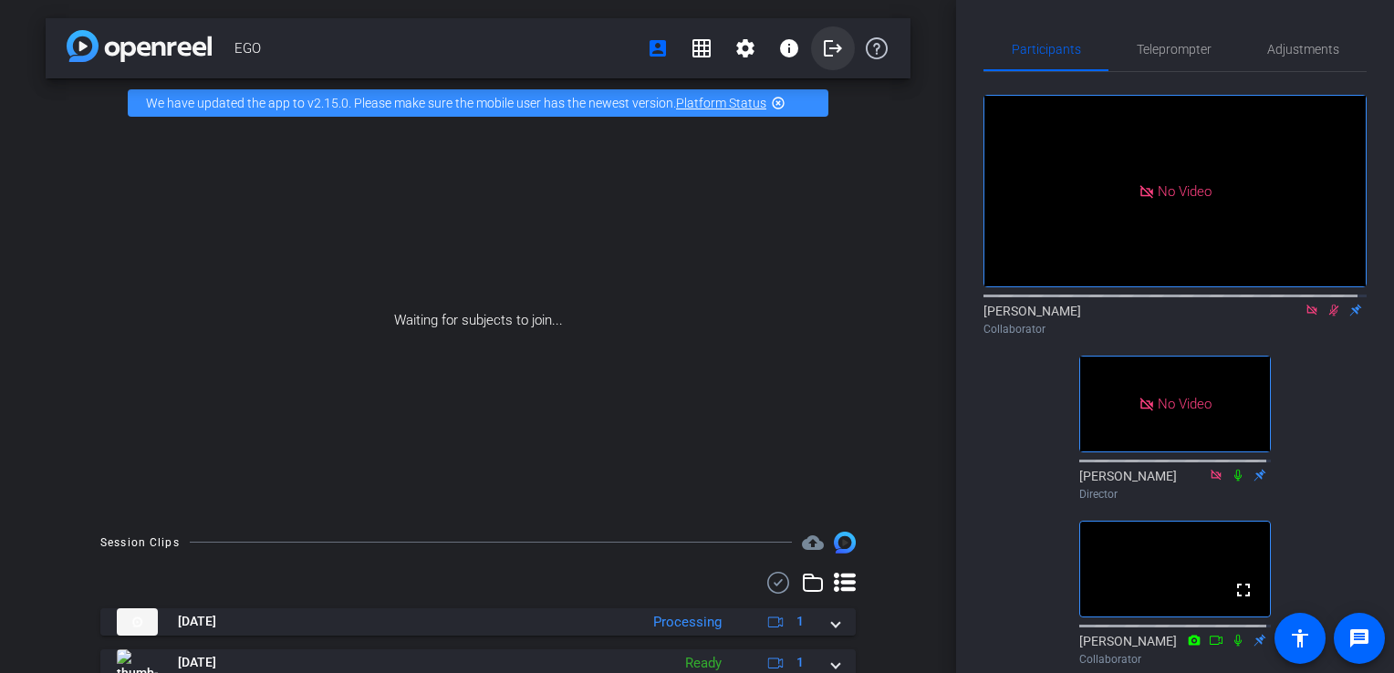
click at [832, 43] on mat-icon "logout" at bounding box center [833, 48] width 22 height 22
